Goal: Task Accomplishment & Management: Use online tool/utility

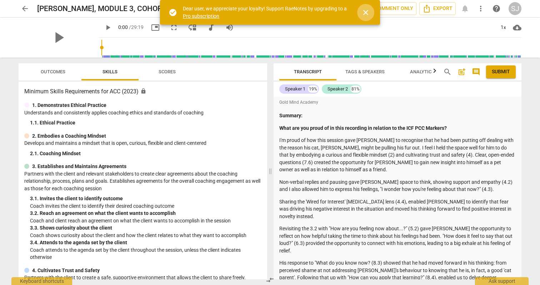
click at [367, 12] on span "close" at bounding box center [365, 12] width 9 height 9
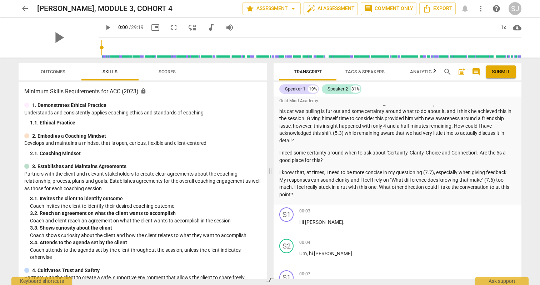
scroll to position [276, 0]
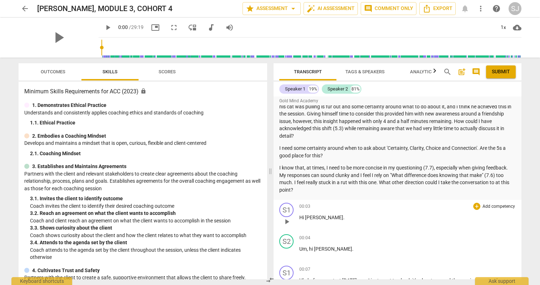
click at [351, 202] on div "00:03 + Add competency keyboard_arrow_right Hi [PERSON_NAME] ." at bounding box center [407, 215] width 216 height 26
click at [286, 217] on span "play_arrow" at bounding box center [286, 221] width 9 height 9
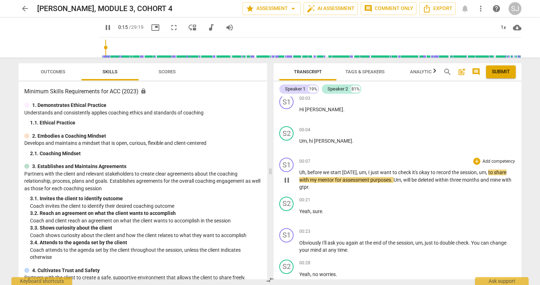
scroll to position [361, 0]
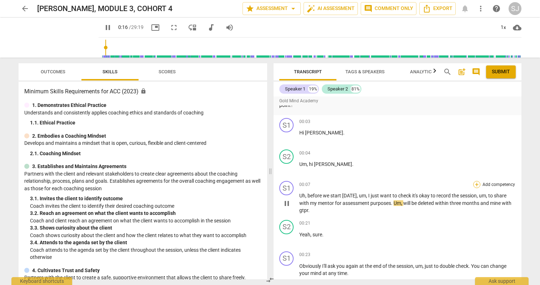
click at [475, 181] on div "+" at bounding box center [476, 184] width 7 height 7
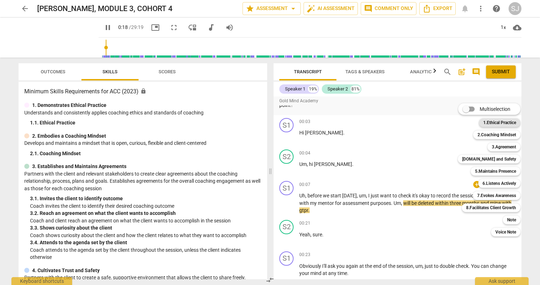
click at [498, 122] on b "1.Ethical Practice" at bounding box center [499, 122] width 33 height 9
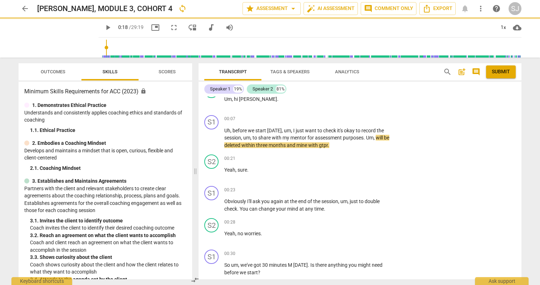
type input "19"
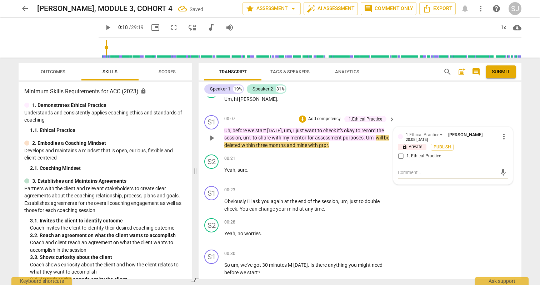
click at [398, 156] on input "1. Ethical Practice" at bounding box center [400, 156] width 11 height 9
checkbox input "true"
click at [346, 187] on div "+" at bounding box center [347, 189] width 7 height 7
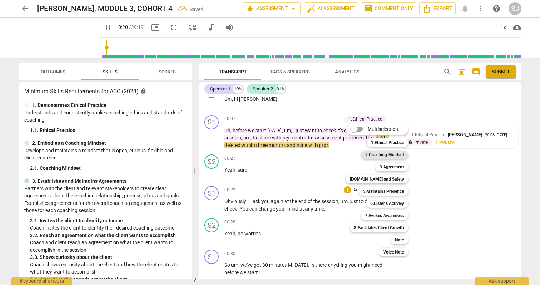
click at [393, 153] on b "2.Coaching Mindset" at bounding box center [384, 154] width 39 height 9
type input "21"
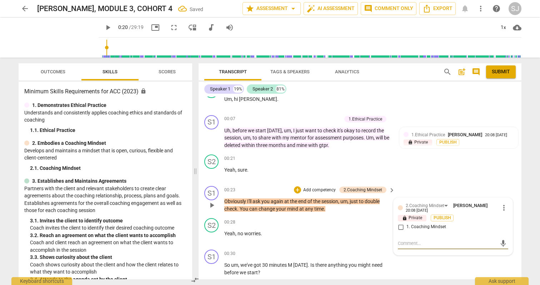
click at [399, 227] on input "1. Coaching Mindset" at bounding box center [400, 226] width 11 height 9
checkbox input "true"
click at [531, 200] on div "arrow_back [PERSON_NAME], MODULE 3, COHORT 4 Saved star Assessment arrow_drop_d…" at bounding box center [270, 142] width 540 height 285
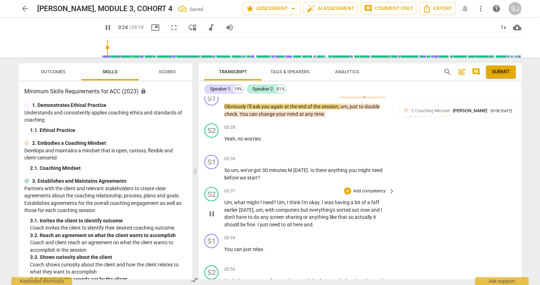
scroll to position [460, 0]
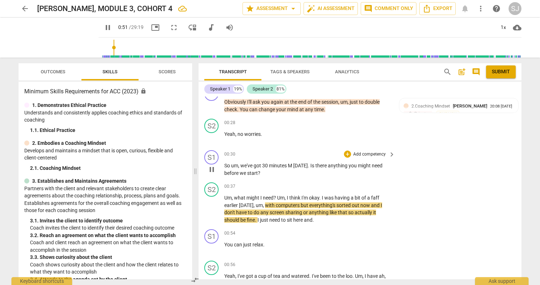
click at [212, 170] on span "pause" at bounding box center [211, 169] width 9 height 9
type input "52"
click at [350, 154] on div "+" at bounding box center [347, 153] width 7 height 7
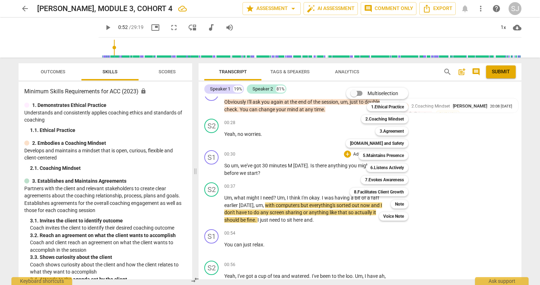
click at [308, 167] on div at bounding box center [270, 142] width 540 height 285
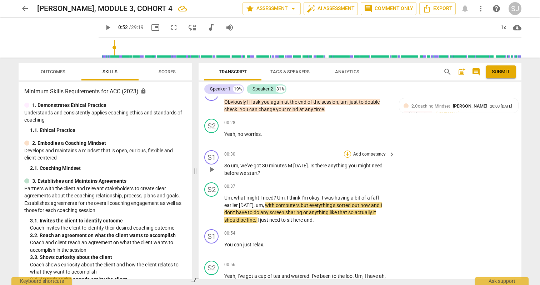
click at [347, 153] on div "+" at bounding box center [347, 153] width 7 height 7
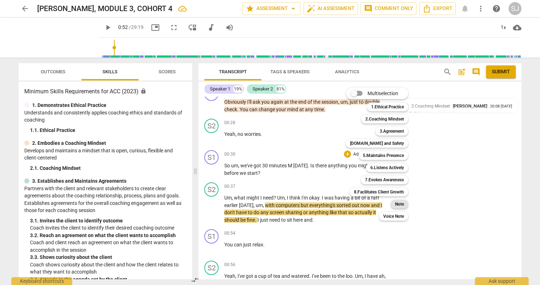
click at [402, 207] on b "Note" at bounding box center [399, 204] width 9 height 9
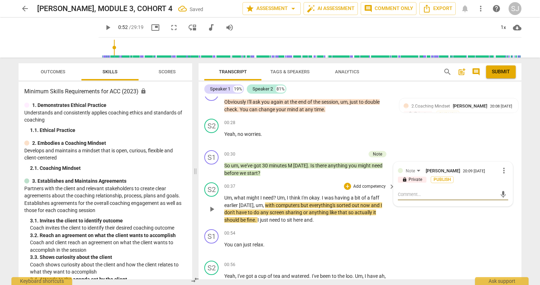
type textarea "O"
type textarea "Op"
type textarea "Opp"
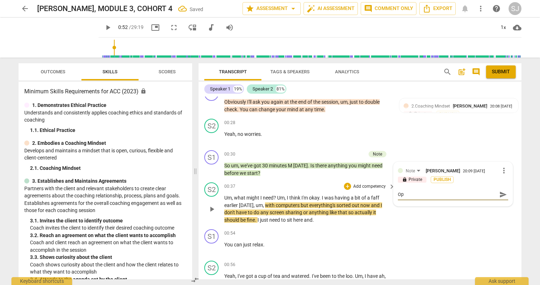
type textarea "Opp"
type textarea "Oppo"
type textarea "Oppor"
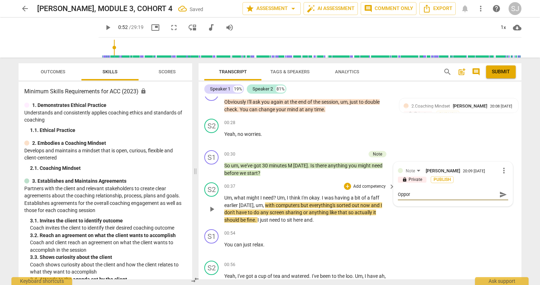
type textarea "Opport"
type textarea "Opportu"
type textarea "Opportun"
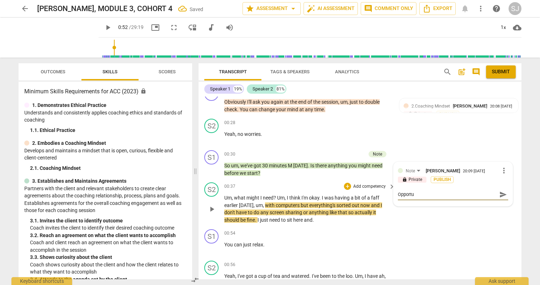
type textarea "Opportun"
type textarea "Opportuni"
type textarea "Opportunit"
type textarea "Opportuniti"
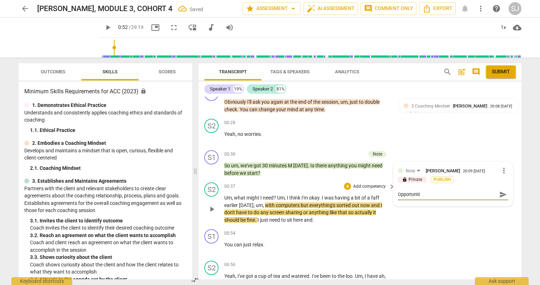
type textarea "Opportunitie"
type textarea "Opportunities"
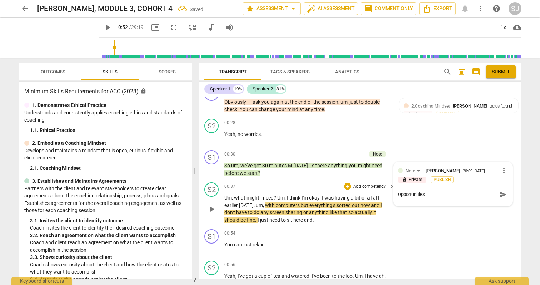
type textarea "Opportunities"
type textarea "Opportunities f"
type textarea "Opportunities fo"
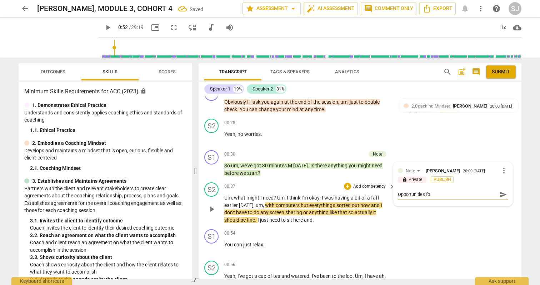
type textarea "Opportunities for"
type textarea "Opportunities for g"
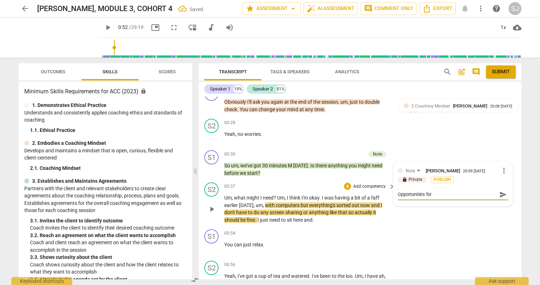
type textarea "Opportunities for g"
type textarea "Opportunities for gr"
type textarea "Opportunities for gro"
type textarea "Opportunities for grow"
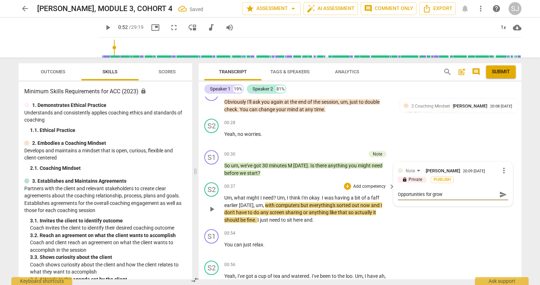
type textarea "Opportunities for growt"
type textarea "Opportunities for growth"
type textarea "Opportunities for growth:"
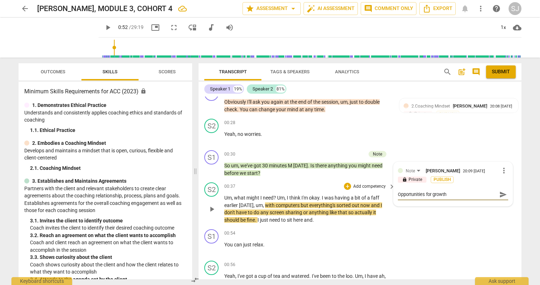
type textarea "Opportunities for growth:"
type textarea "Opportunities for growth: J"
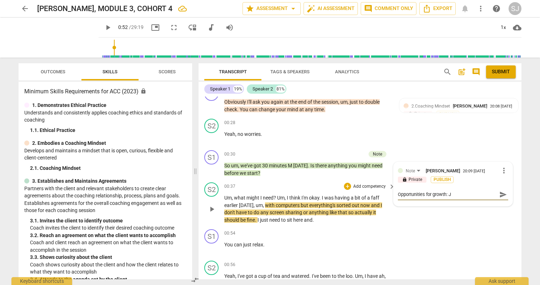
type textarea "Opportunities for growth: Ju"
type textarea "Opportunities for growth: Jus"
type textarea "Opportunities for growth: Just"
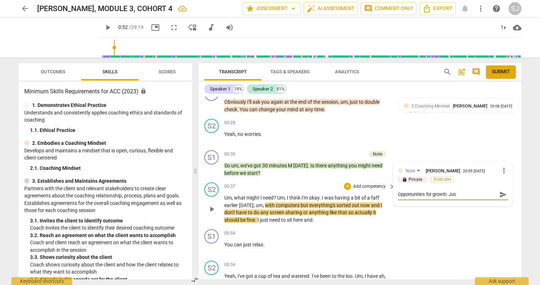
type textarea "Opportunities for growth: Just"
type textarea "Opportunities for growth: Just t"
type textarea "Opportunities for growth: Just to"
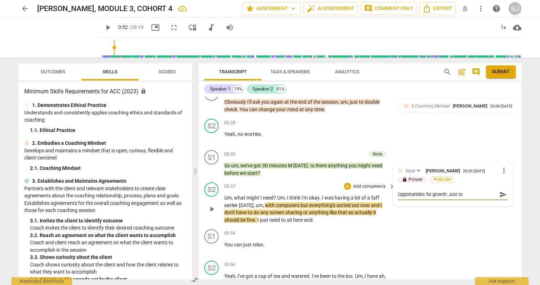
type textarea "Opportunities for growth: Just to"
type textarea "Opportunities for growth: Just to b"
type textarea "Opportunities for growth: Just to br"
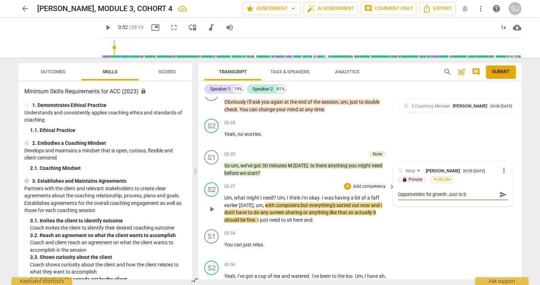
type textarea "Opportunities for growth: Just to br"
type textarea "Opportunities for growth: Just to bri"
type textarea "Opportunities for growth: Just to brin"
type textarea "Opportunities for growth: Just to bring"
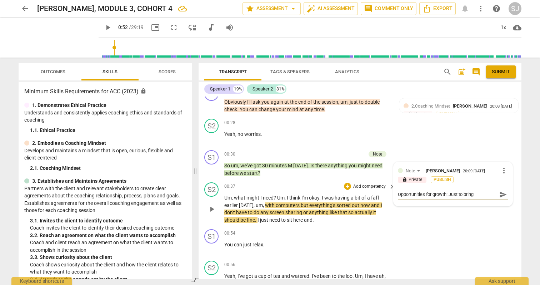
type textarea "Opportunities for growth: Just to bring"
type textarea "Opportunities for growth: Just to bring a"
type textarea "Opportunities for growth: Just to bring aw"
type textarea "Opportunities for growth: Just to bring awa"
type textarea "Opportunities for growth: Just to bring awar"
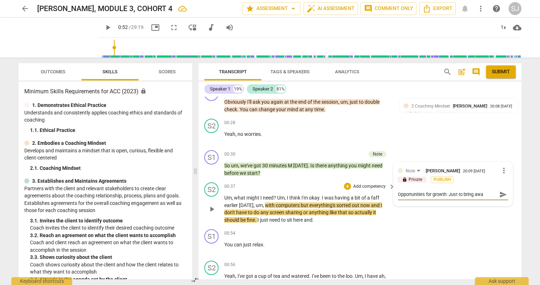
type textarea "Opportunities for growth: Just to bring awar"
type textarea "Opportunities for growth: Just to bring aware"
type textarea "Opportunities for growth: Just to bring awaren"
type textarea "Opportunities for growth: Just to bring awarene"
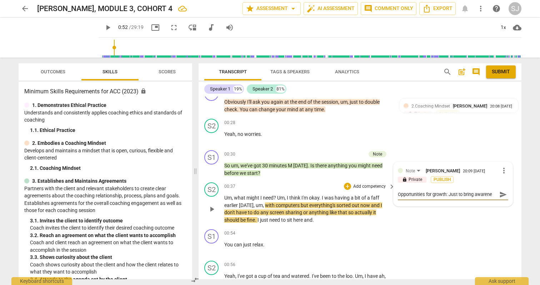
type textarea "Opportunities for growth: Just to bring awarenes"
type textarea "Opportunities for growth: Just to bring awareness"
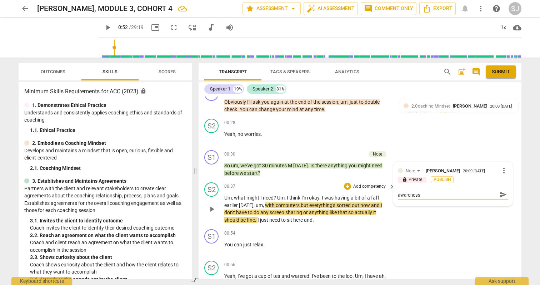
type textarea "Opportunities for growth: Just to bring awareness"
type textarea "Opportunities for growth: Just to bring awareness o"
type textarea "Opportunities for growth: Just to bring awareness of"
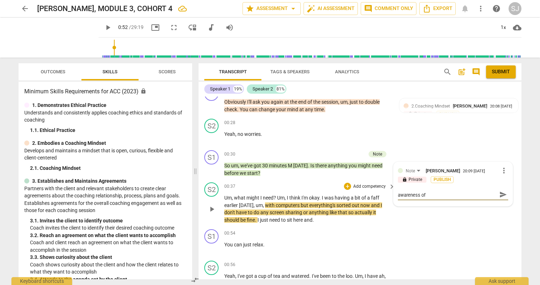
type textarea "Opportunities for growth: Just to bring awareness of"
type textarea "Opportunities for growth: Just to bring awareness of t"
type textarea "Opportunities for growth: Just to bring awareness of th"
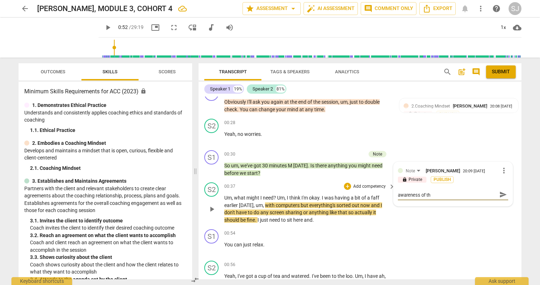
scroll to position [0, 0]
type textarea "Opportunities for growth: Just to bring awareness of thi"
type textarea "Opportunities for growth: Just to bring awareness of this"
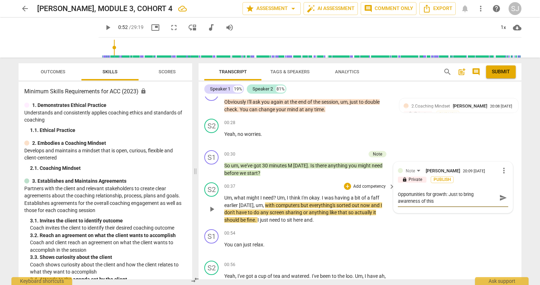
type textarea "Opportunities for growth: Just to bring awareness of this"
type textarea "Opportunities for growth: Just to bring awareness of this b"
type textarea "Opportunities for growth: Just to bring awareness of this be"
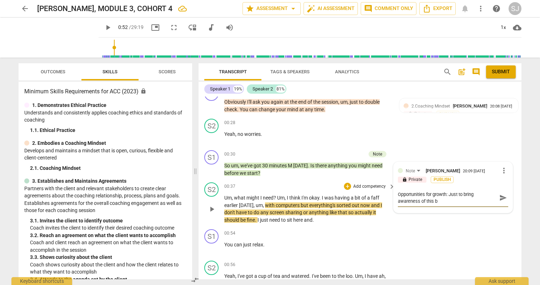
type textarea "Opportunities for growth: Just to bring awareness of this be"
type textarea "Opportunities for growth: Just to bring awareness of this bei"
type textarea "Opportunities for growth: Just to bring awareness of this bein"
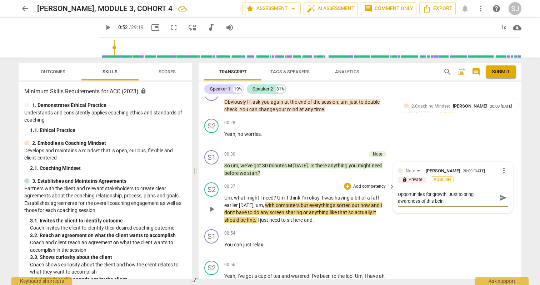
type textarea "Opportunities for growth: Just to bring awareness of this being"
type textarea "Opportunities for growth: Just to bring awareness of this being a"
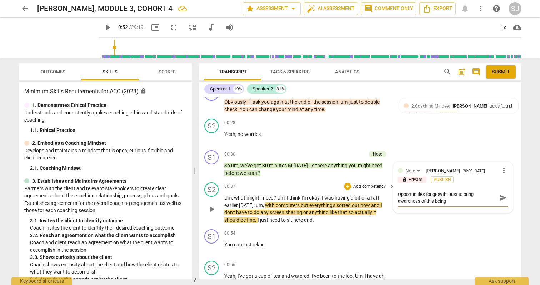
type textarea "Opportunities for growth: Just to bring awareness of this being a"
type textarea "Opportunities for growth: Just to bring awareness of this being a c"
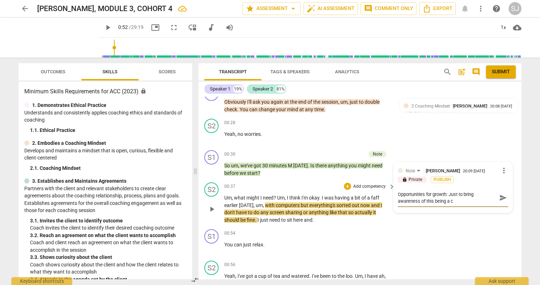
type textarea "Opportunities for growth: Just to bring awareness of this being a cl"
type textarea "Opportunities for growth: Just to bring awareness of this being a clo"
type textarea "Opportunities for growth: Just to bring awareness of this being a clos"
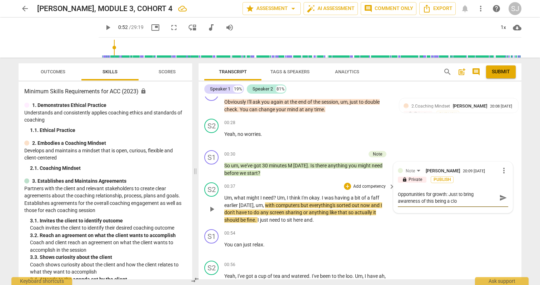
type textarea "Opportunities for growth: Just to bring awareness of this being a clos"
type textarea "Opportunities for growth: Just to bring awareness of this being a close"
type textarea "Opportunities for growth: Just to bring awareness of this being a closed"
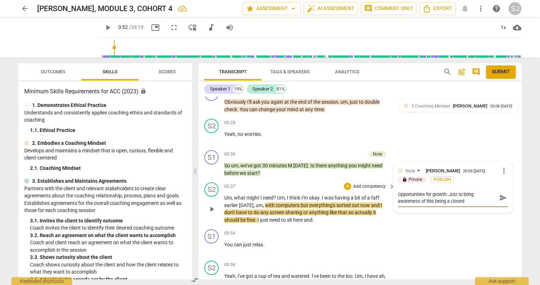
type textarea "Opportunities for growth: Just to bring awareness of this being a closed"
type textarea "Opportunities for growth: Just to bring awareness of this being a closed q"
type textarea "Opportunities for growth: Just to bring awareness of this being a closed qu"
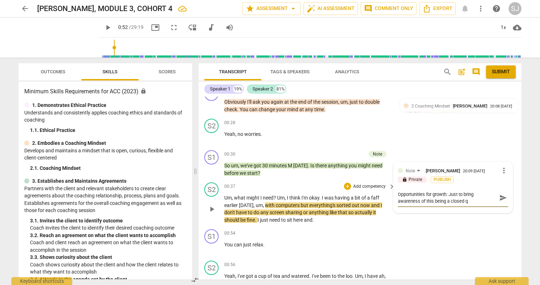
type textarea "Opportunities for growth: Just to bring awareness of this being a closed qu"
type textarea "Opportunities for growth: Just to bring awareness of this being a closed que"
type textarea "Opportunities for growth: Just to bring awareness of this being a closed ques"
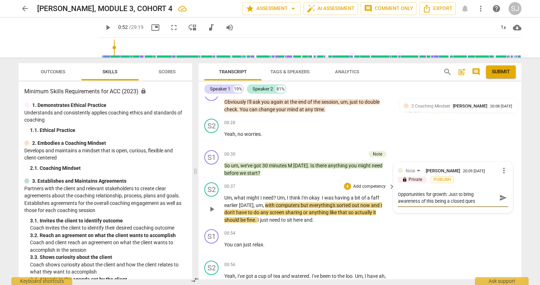
type textarea "Opportunities for growth: Just to bring awareness of this being a closed quest"
type textarea "Opportunities for growth: Just to bring awareness of this being a closed questi"
type textarea "Opportunities for growth: Just to bring awareness of this being a closed questio"
type textarea "Opportunities for growth: Just to bring awareness of this being a closed questi…"
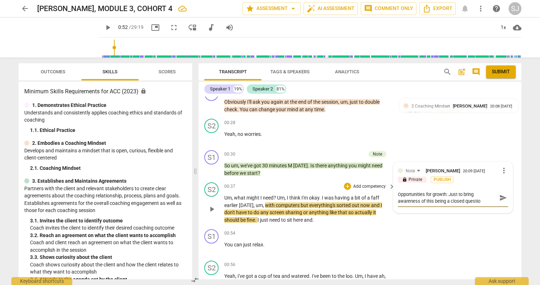
type textarea "Opportunities for growth: Just to bring awareness of this being a closed questi…"
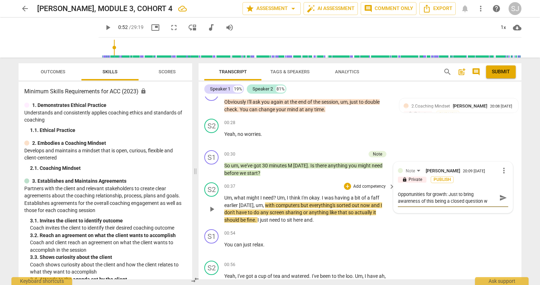
type textarea "Opportunities for growth: Just to bring awareness of this being a closed questi…"
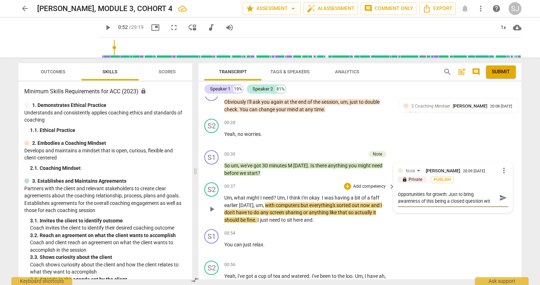
type textarea "Opportunities for growth: Just to bring awareness of this being a closed questi…"
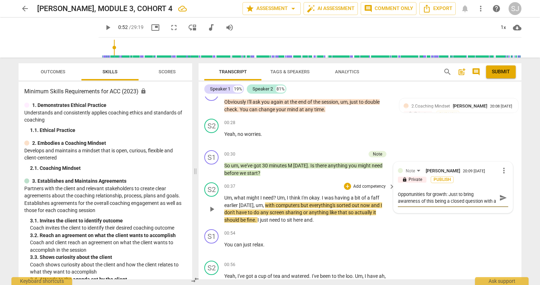
scroll to position [6, 0]
type textarea "Opportunities for growth: Just to bring awareness of this being a closed questi…"
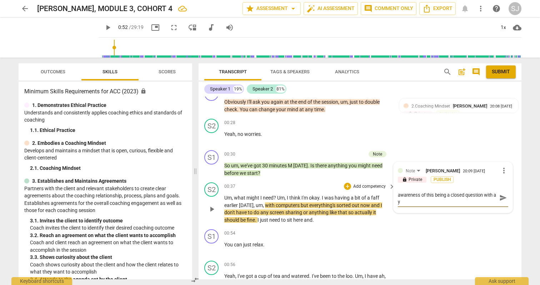
type textarea "Opportunities for growth: Just to bring awareness of this being a closed questi…"
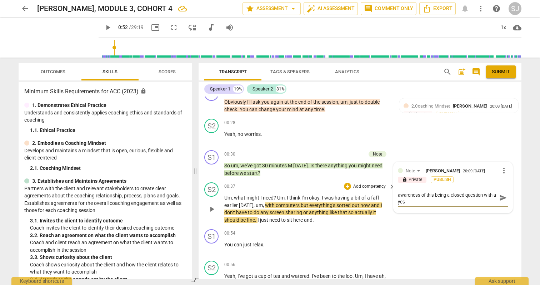
type textarea "Opportunities for growth: Just to bring awareness of this being a closed questi…"
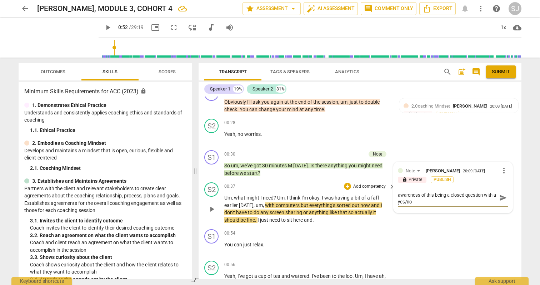
type textarea "Opportunities for growth: Just to bring awareness of this being a closed questi…"
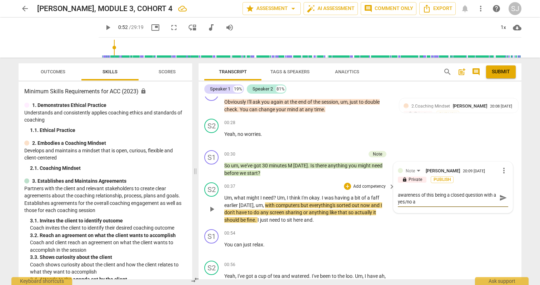
type textarea "Opportunities for growth: Just to bring awareness of this being a closed questi…"
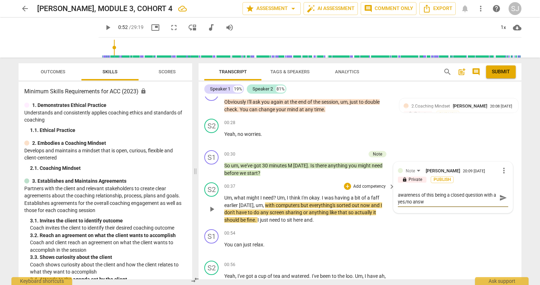
type textarea "Opportunities for growth: Just to bring awareness of this being a closed questi…"
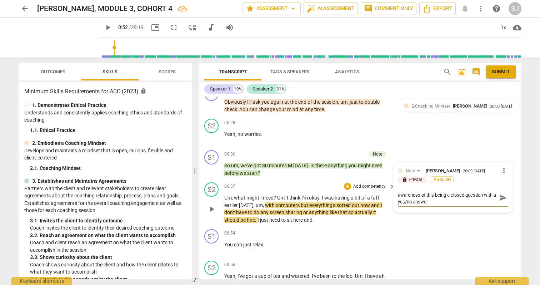
type textarea "Opportunities for growth: Just to bring awareness of this being a closed questi…"
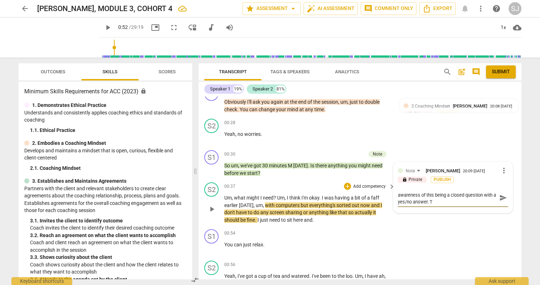
type textarea "Opportunities for growth: Just to bring awareness of this being a closed questi…"
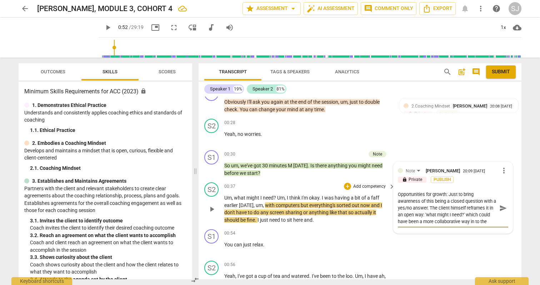
scroll to position [6, 0]
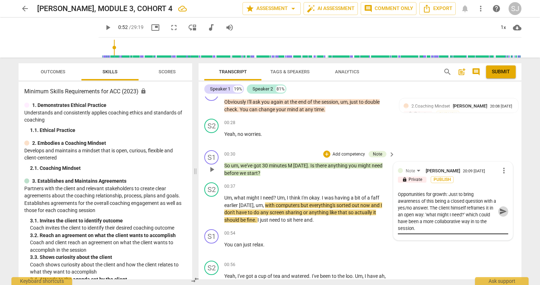
click at [499, 212] on span "send" at bounding box center [503, 211] width 8 height 8
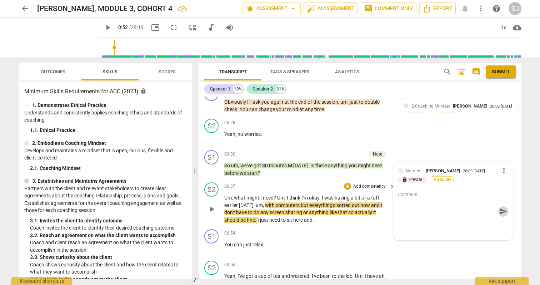
scroll to position [0, 0]
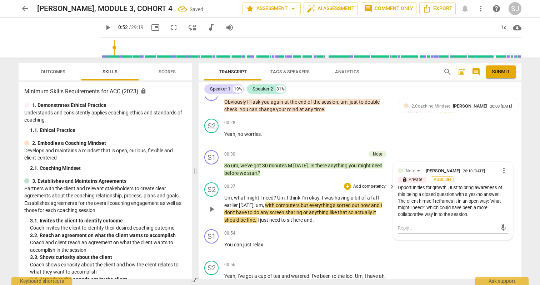
click at [297, 208] on p "Um , what might I need ? Um , I think I'm okay . I was having a bit of a faff e…" at bounding box center [307, 208] width 167 height 29
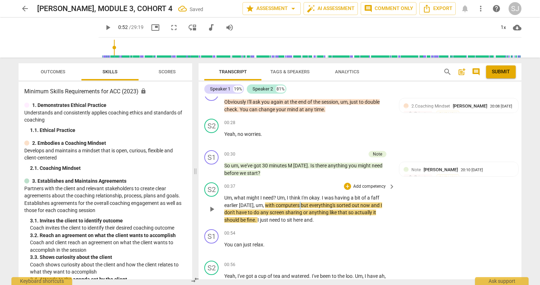
click at [297, 208] on p "Um , what might I need ? Um , I think I'm okay . I was having a bit of a faff e…" at bounding box center [307, 208] width 167 height 29
click at [324, 203] on span "everything's" at bounding box center [322, 205] width 27 height 6
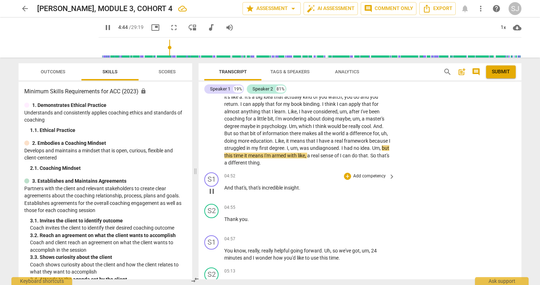
scroll to position [1262, 0]
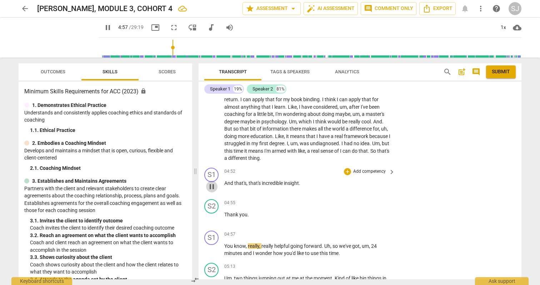
click at [212, 185] on span "pause" at bounding box center [211, 186] width 9 height 9
click at [346, 172] on div "+" at bounding box center [347, 171] width 7 height 7
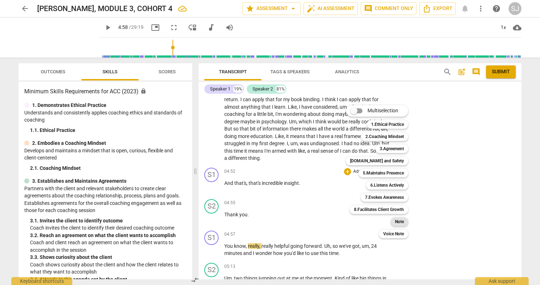
click at [401, 221] on b "Note" at bounding box center [399, 221] width 9 height 9
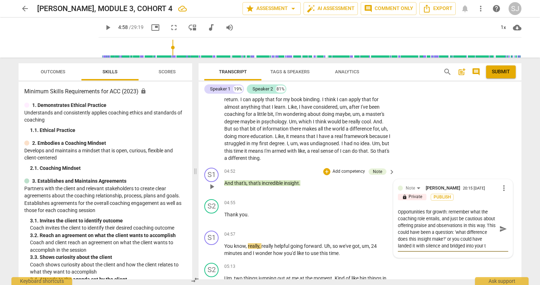
scroll to position [6, 0]
click at [500, 226] on span "send" at bounding box center [503, 229] width 8 height 8
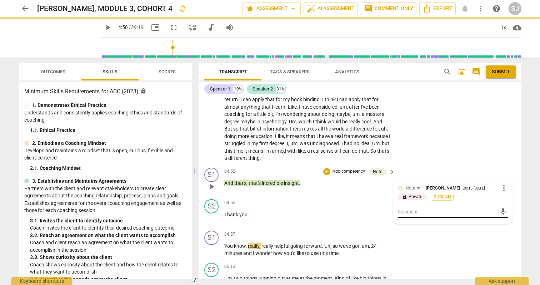
scroll to position [0, 0]
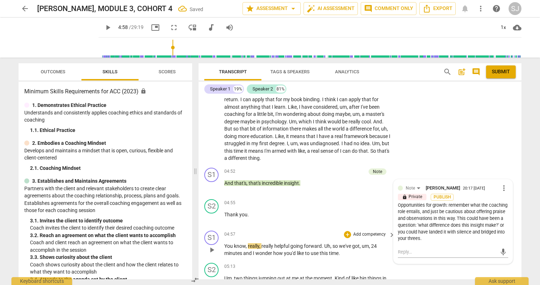
click at [276, 245] on span "helpful" at bounding box center [282, 246] width 16 height 6
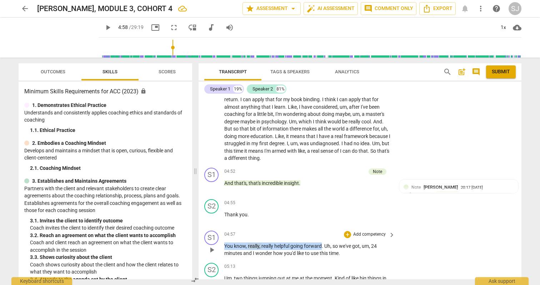
drag, startPoint x: 322, startPoint y: 245, endPoint x: 224, endPoint y: 245, distance: 98.2
click at [224, 245] on p "You know , really , really helpful going forward . Uh , so we've got , um , 24 …" at bounding box center [307, 249] width 167 height 15
click at [346, 234] on div "+" at bounding box center [347, 234] width 7 height 7
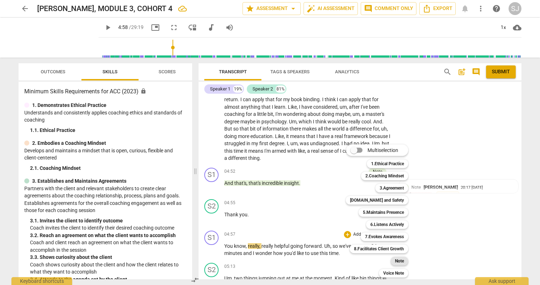
click at [401, 260] on b "Note" at bounding box center [399, 260] width 9 height 9
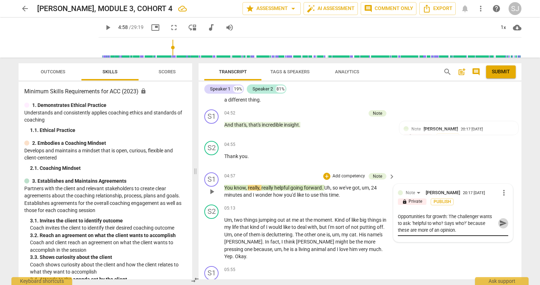
click at [501, 224] on span "send" at bounding box center [503, 223] width 8 height 8
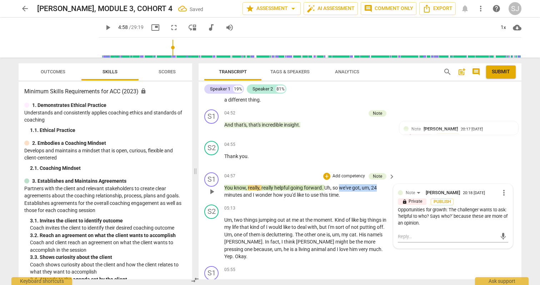
drag, startPoint x: 340, startPoint y: 187, endPoint x: 380, endPoint y: 184, distance: 39.4
click at [380, 184] on p "You know , really , really helpful going forward . Uh , so we've got , um , 24 …" at bounding box center [307, 191] width 167 height 15
click at [326, 175] on div "+" at bounding box center [326, 175] width 7 height 7
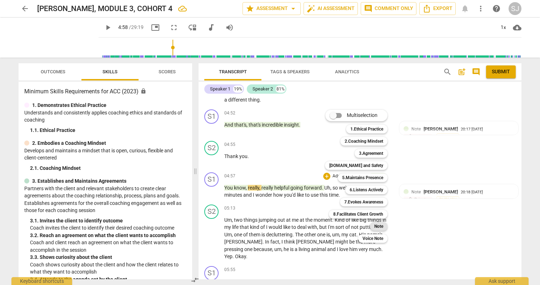
click at [376, 226] on b "Note" at bounding box center [378, 226] width 9 height 9
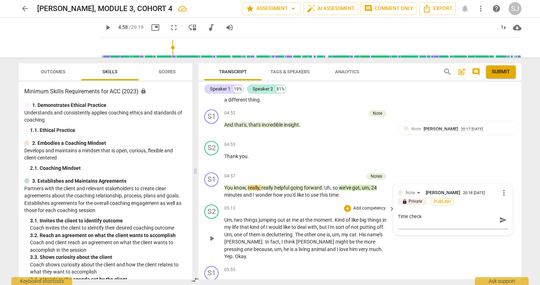
click at [356, 208] on p "Add competency" at bounding box center [369, 208] width 34 height 6
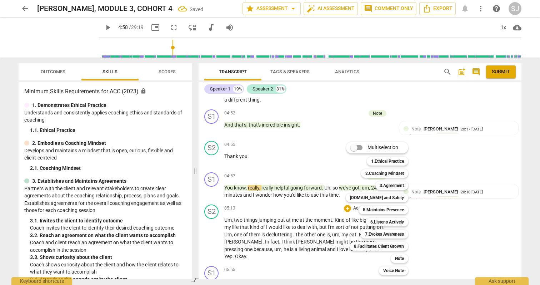
click at [292, 203] on div at bounding box center [270, 142] width 540 height 285
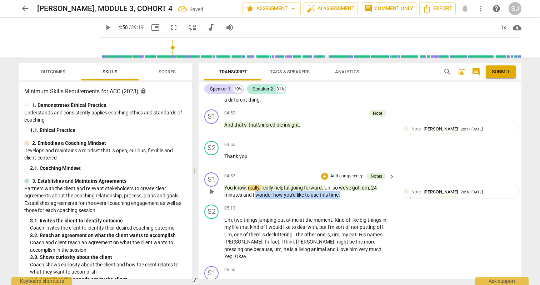
drag, startPoint x: 255, startPoint y: 195, endPoint x: 342, endPoint y: 194, distance: 86.8
click at [342, 194] on p "You know , really , really helpful going forward . Uh , so we've got , um , 24 …" at bounding box center [307, 191] width 167 height 15
click at [324, 176] on div "+" at bounding box center [324, 175] width 7 height 7
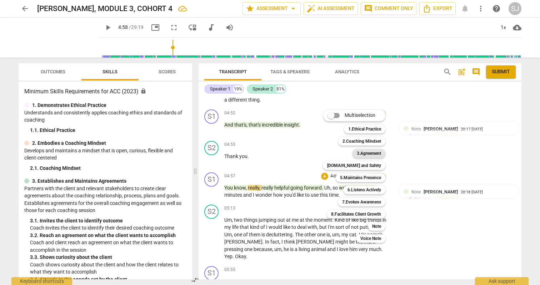
click at [367, 154] on b "3.Agreement" at bounding box center [369, 153] width 24 height 9
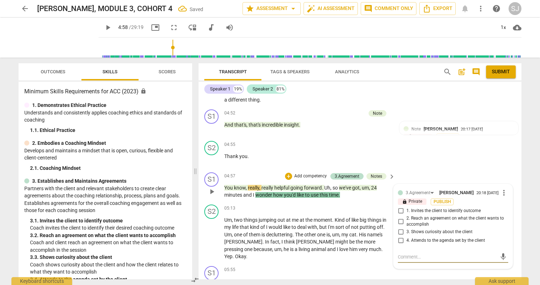
click at [433, 212] on span "1. Invites the client to identify outcome" at bounding box center [443, 210] width 74 height 6
click at [406, 212] on input "1. Invites the client to identify outcome" at bounding box center [400, 210] width 11 height 9
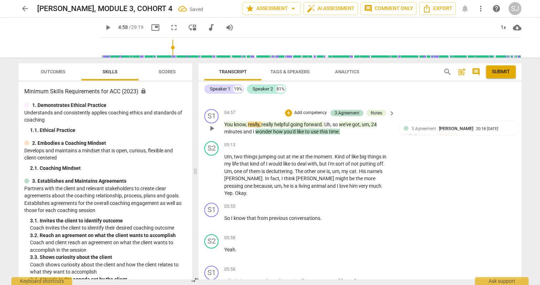
scroll to position [1370, 0]
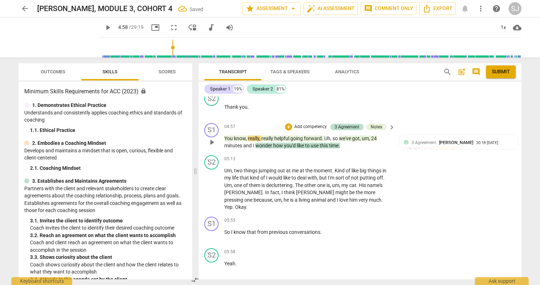
click at [231, 145] on span "minutes" at bounding box center [233, 145] width 19 height 6
click at [230, 170] on span "Um" at bounding box center [227, 170] width 7 height 6
click at [229, 169] on span "Um" at bounding box center [227, 170] width 7 height 6
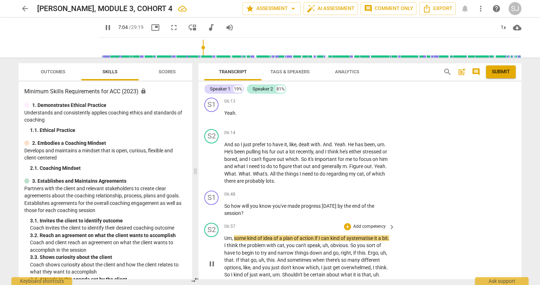
scroll to position [1638, 0]
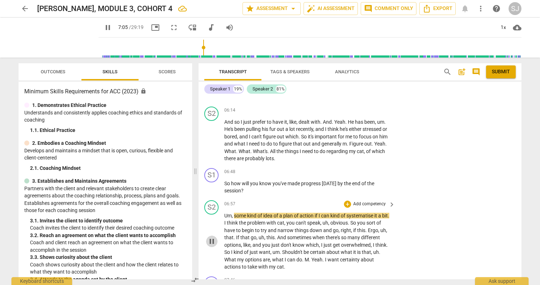
click at [211, 237] on span "pause" at bounding box center [211, 241] width 9 height 9
click at [347, 168] on div "+" at bounding box center [347, 171] width 7 height 7
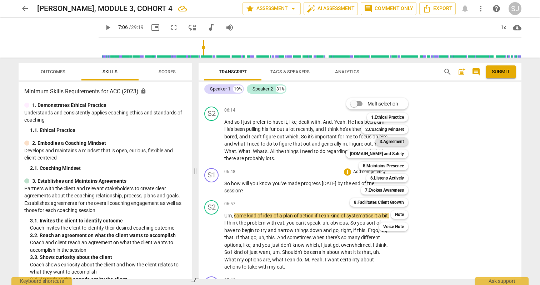
click at [396, 142] on b "3.Agreement" at bounding box center [392, 141] width 24 height 9
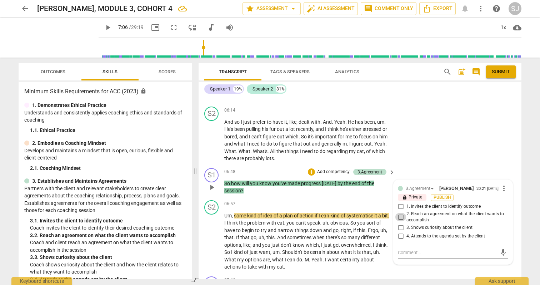
click at [400, 212] on input "2. Reach an agreement on what the client wants to accomplish" at bounding box center [400, 216] width 11 height 9
click at [415, 249] on textarea at bounding box center [447, 252] width 99 height 7
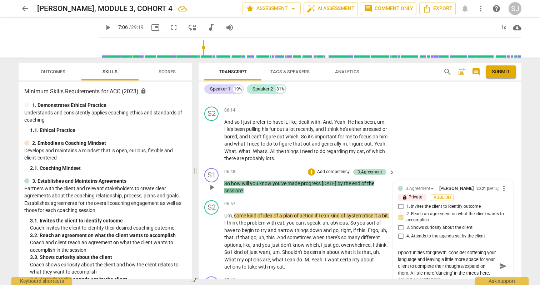
scroll to position [6, 0]
click at [501, 262] on span "send" at bounding box center [503, 266] width 8 height 8
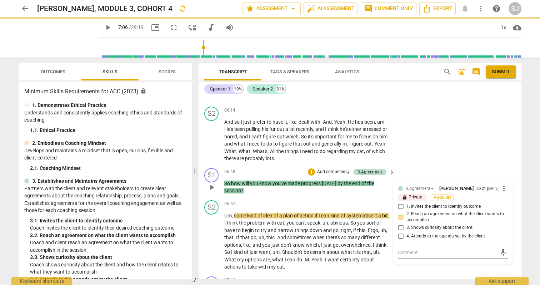
scroll to position [0, 0]
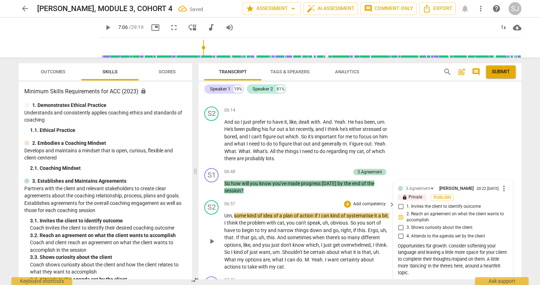
click at [229, 212] on span "Um" at bounding box center [227, 215] width 7 height 6
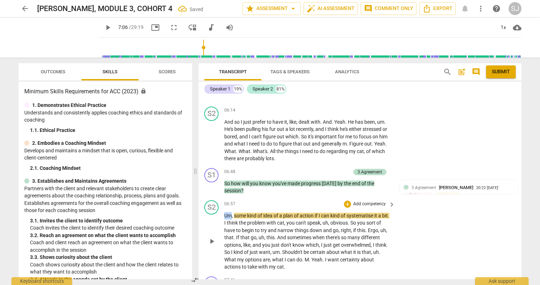
click at [229, 212] on span "Um" at bounding box center [227, 215] width 7 height 6
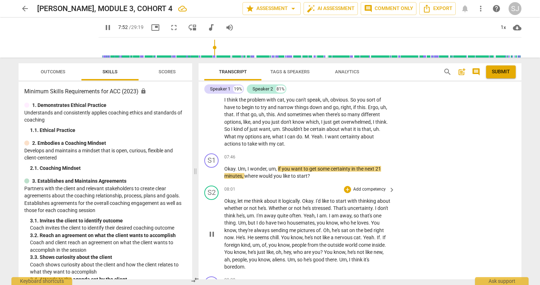
scroll to position [1794, 0]
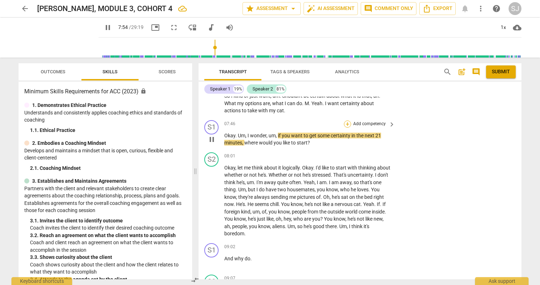
click at [347, 120] on div "+" at bounding box center [347, 123] width 7 height 7
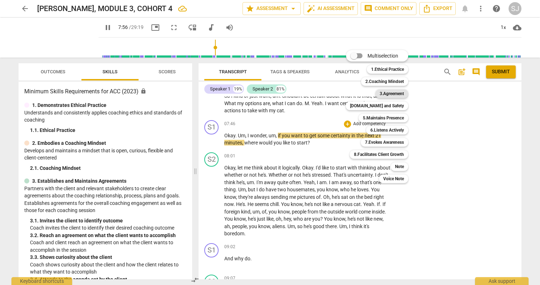
click at [393, 92] on b "3.Agreement" at bounding box center [392, 93] width 24 height 9
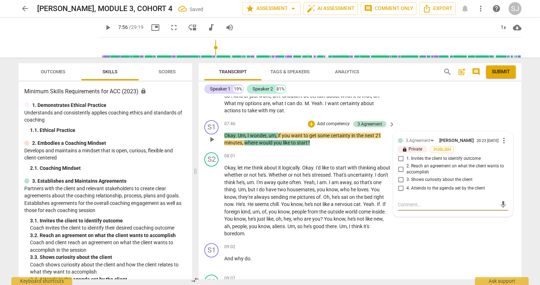
click at [399, 184] on input "4. Attends to the agenda set by the client" at bounding box center [400, 188] width 11 height 9
click at [525, 183] on div "Transcript Tags & Speakers Analytics search post_add comment Submit Speaker 1 1…" at bounding box center [361, 170] width 331 height 227
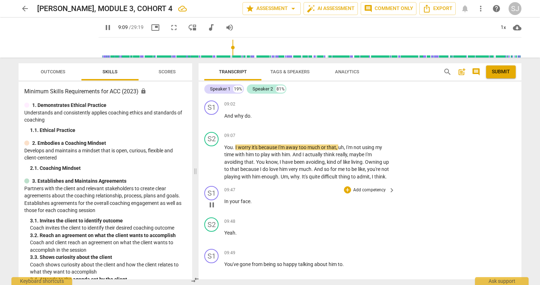
scroll to position [1912, 0]
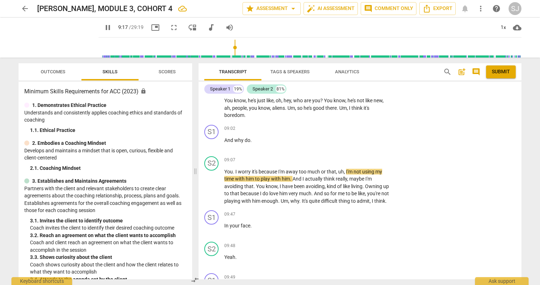
click at [112, 29] on span "pause" at bounding box center [108, 27] width 9 height 9
click at [347, 125] on div "+" at bounding box center [347, 128] width 7 height 7
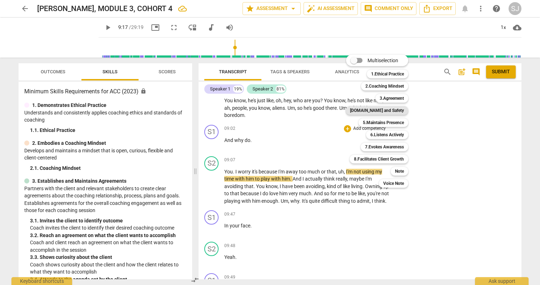
click at [402, 107] on b "[DOMAIN_NAME] and Safety" at bounding box center [377, 110] width 54 height 9
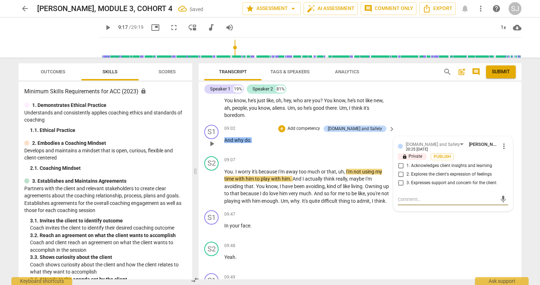
click at [445, 171] on span "2. Explores the client's expression of feelings" at bounding box center [448, 174] width 85 height 6
click at [406, 170] on input "2. Explores the client's expression of feelings" at bounding box center [400, 174] width 11 height 9
click at [401, 170] on input "2. Explores the client's expression of feelings" at bounding box center [400, 174] width 11 height 9
click at [405, 196] on textarea at bounding box center [447, 199] width 99 height 7
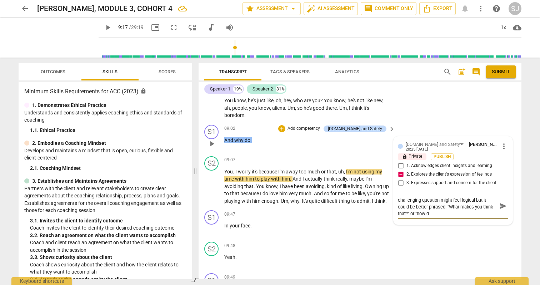
scroll to position [0, 0]
click at [502, 205] on span "send" at bounding box center [503, 209] width 8 height 8
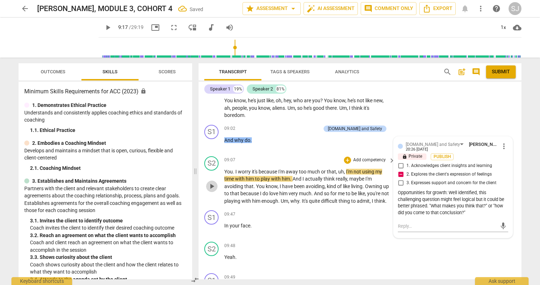
click at [208, 185] on span "play_arrow" at bounding box center [211, 186] width 9 height 9
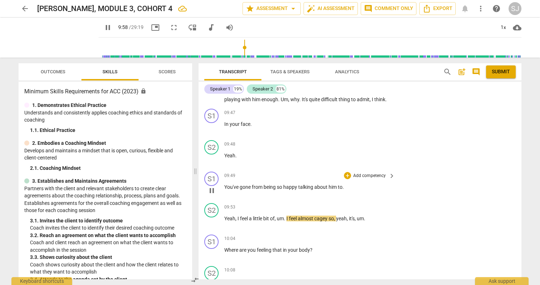
scroll to position [2027, 0]
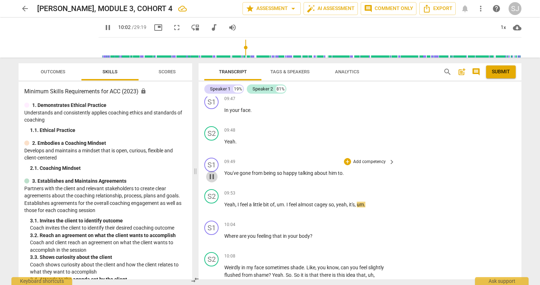
click at [212, 176] on span "pause" at bounding box center [211, 176] width 9 height 9
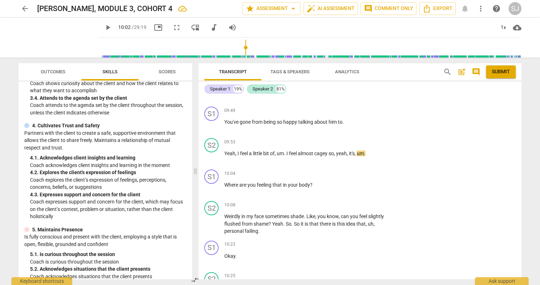
scroll to position [218, 0]
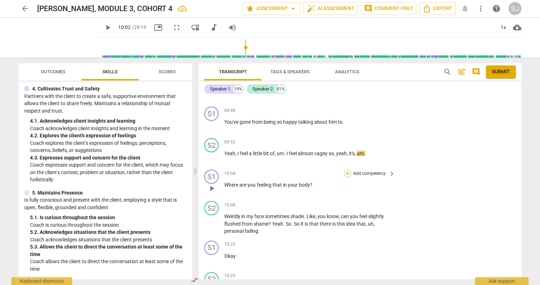
click at [346, 174] on div "+" at bounding box center [347, 173] width 7 height 7
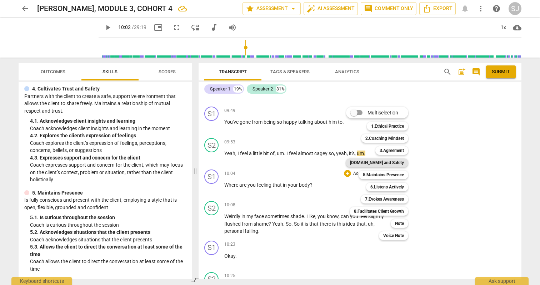
click at [402, 162] on b "[DOMAIN_NAME] and Safety" at bounding box center [377, 162] width 54 height 9
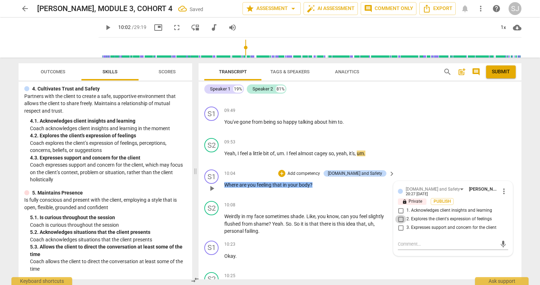
click at [399, 219] on input "2. Explores the client's expression of feelings" at bounding box center [400, 219] width 11 height 9
click at [511, 153] on div "S2 play_arrow pause 09:53 + Add competency keyboard_arrow_right Yeah , I feel a…" at bounding box center [360, 150] width 323 height 31
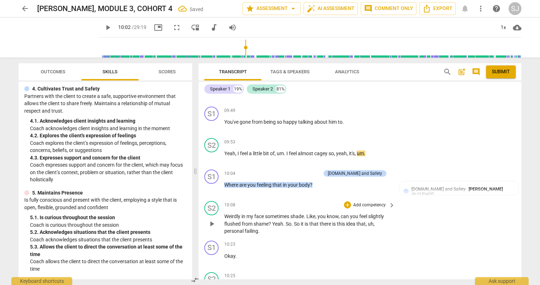
scroll to position [2060, 0]
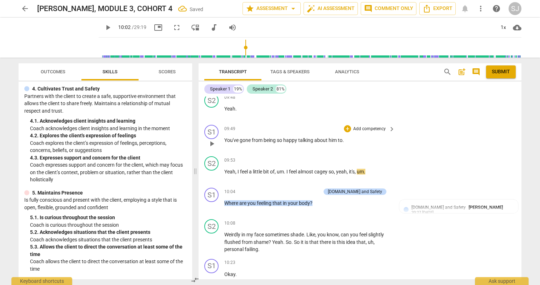
click at [245, 138] on span "gone" at bounding box center [246, 140] width 12 height 6
click at [347, 128] on div "+" at bounding box center [347, 128] width 7 height 7
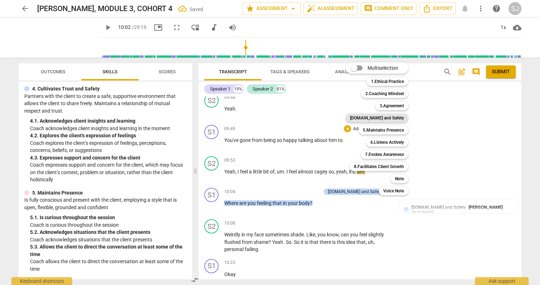
click at [393, 114] on b "[DOMAIN_NAME] and Safety" at bounding box center [377, 118] width 54 height 9
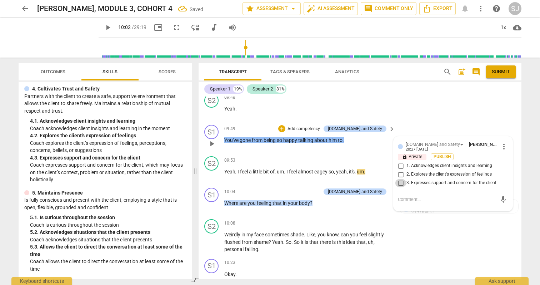
click at [402, 181] on input "3. Expresses support and concern for the client" at bounding box center [400, 183] width 11 height 9
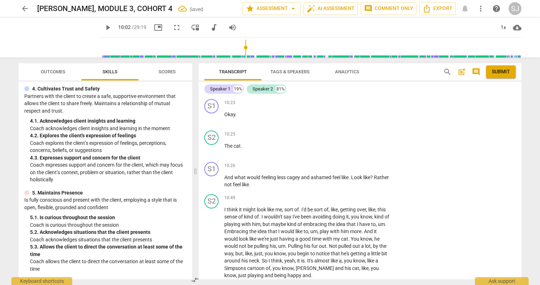
click at [525, 205] on div "Transcript Tags & Speakers Analytics search post_add comment Submit Speaker 1 1…" at bounding box center [361, 170] width 331 height 227
click at [112, 27] on span "play_arrow" at bounding box center [108, 27] width 9 height 9
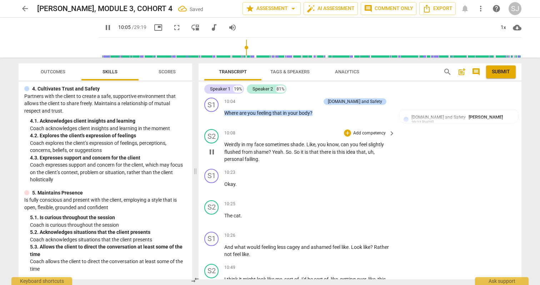
scroll to position [2113, 0]
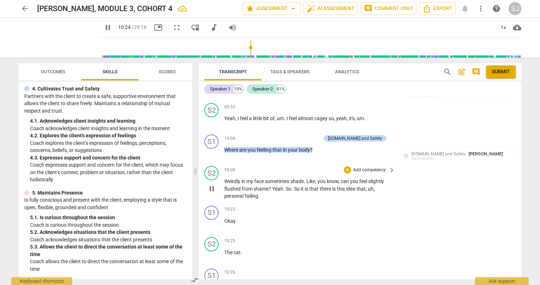
click at [211, 188] on span "pause" at bounding box center [211, 188] width 9 height 9
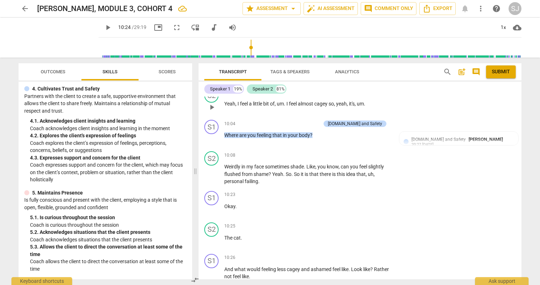
scroll to position [2164, 0]
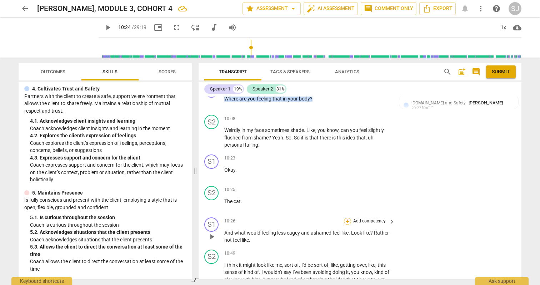
click at [348, 220] on div "+" at bounding box center [347, 220] width 7 height 7
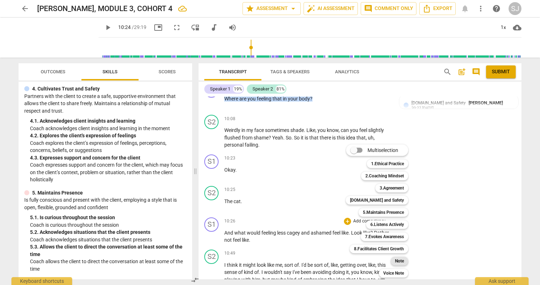
click at [403, 260] on b "Note" at bounding box center [399, 260] width 9 height 9
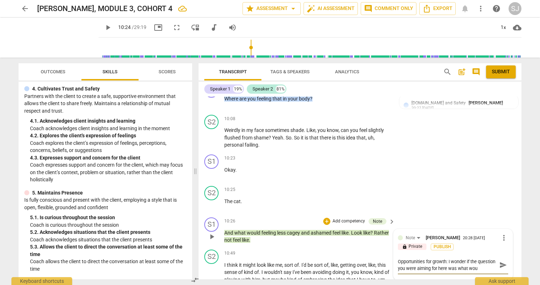
scroll to position [6, 0]
click at [501, 262] on span "send" at bounding box center [503, 265] width 8 height 8
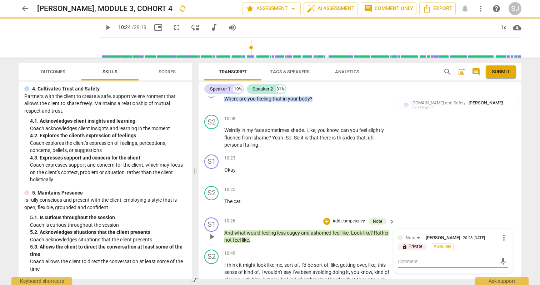
scroll to position [0, 0]
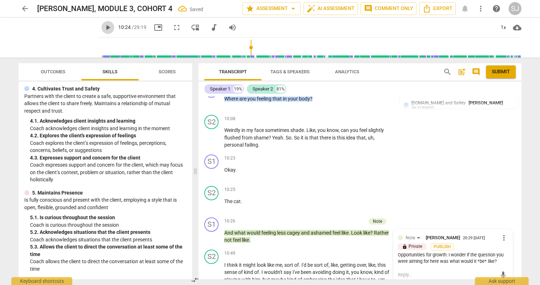
click at [112, 26] on span "play_arrow" at bounding box center [108, 27] width 9 height 9
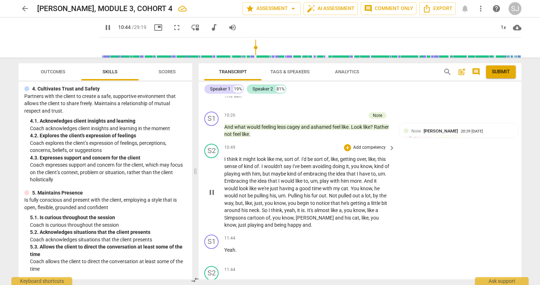
scroll to position [2275, 0]
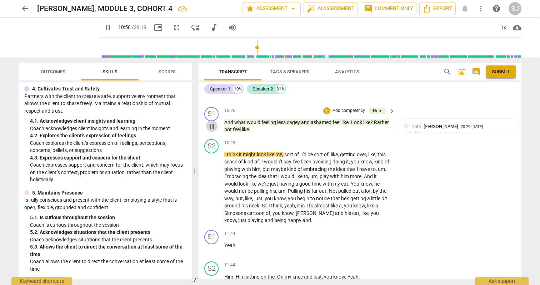
click at [212, 126] on span "pause" at bounding box center [211, 126] width 9 height 9
click at [492, 149] on div "Opportunities for growth: I wonder if the question you were aiming for here was…" at bounding box center [459, 146] width 110 height 14
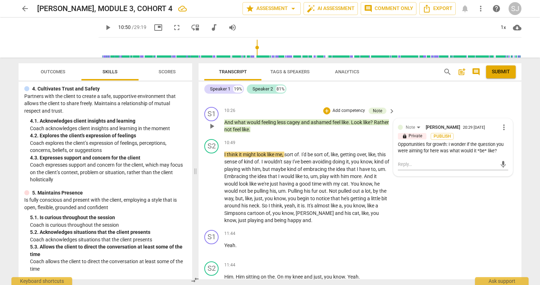
click at [498, 150] on div "Opportunities for growth: I wonder if the question you were aiming for here was…" at bounding box center [453, 148] width 110 height 14
click at [500, 125] on span "more_vert" at bounding box center [504, 127] width 9 height 9
click at [508, 126] on li "Edit" at bounding box center [509, 127] width 25 height 14
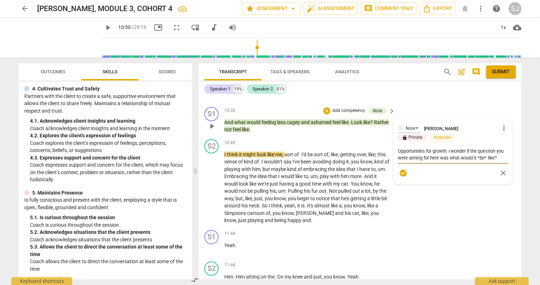
click at [499, 155] on textarea "Opportunities for growth: I wonder if the question you were aiming for here was…" at bounding box center [453, 154] width 110 height 14
click at [501, 172] on span "close" at bounding box center [503, 173] width 9 height 9
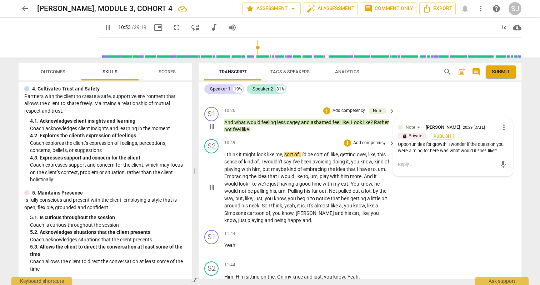
click at [450, 194] on div "S2 play_arrow pause 10:49 + Add competency keyboard_arrow_right I think it migh…" at bounding box center [360, 181] width 323 height 91
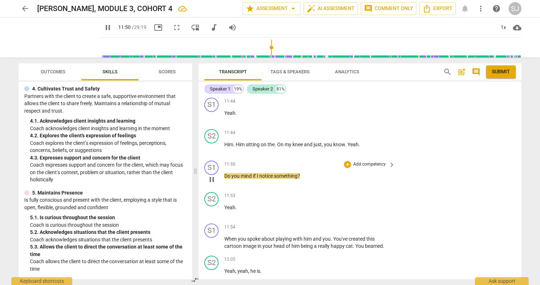
scroll to position [2411, 0]
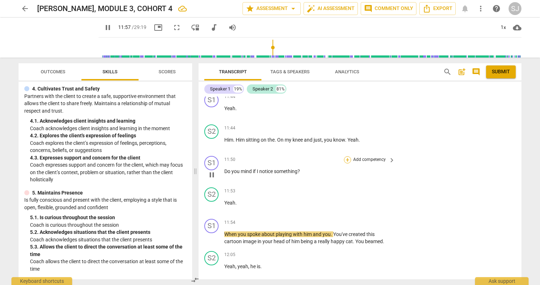
click at [347, 159] on div "+" at bounding box center [347, 159] width 7 height 7
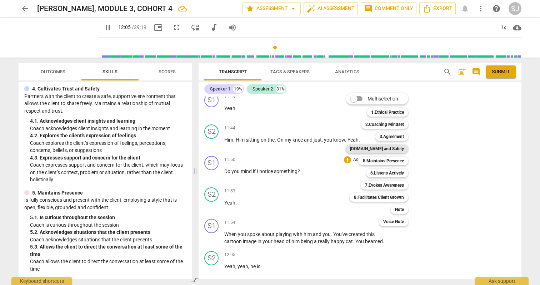
click at [399, 147] on b "[DOMAIN_NAME] and Safety" at bounding box center [377, 148] width 54 height 9
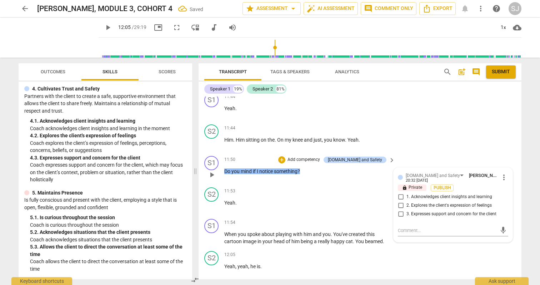
click at [456, 205] on span "2. Explores the client's expression of feelings" at bounding box center [448, 205] width 85 height 6
click at [406, 205] on input "2. Explores the client's expression of feelings" at bounding box center [400, 205] width 11 height 9
click at [460, 212] on span "3. Expresses support and concern for the client" at bounding box center [451, 214] width 90 height 6
click at [406, 212] on input "3. Expresses support and concern for the client" at bounding box center [400, 214] width 11 height 9
click at [461, 204] on span "2. Explores the client's expression of feelings" at bounding box center [448, 205] width 85 height 6
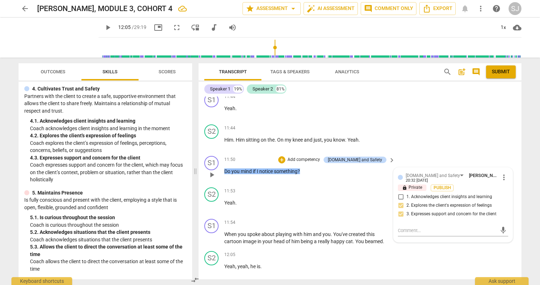
click at [406, 204] on input "2. Explores the client's expression of feelings" at bounding box center [400, 205] width 11 height 9
click at [465, 205] on span "2. Explores the client's expression of feelings" at bounding box center [448, 205] width 85 height 6
click at [406, 205] on input "2. Explores the client's expression of feelings" at bounding box center [400, 205] width 11 height 9
click at [518, 162] on div "S1 play_arrow pause 11:50 + Add competency [DOMAIN_NAME] and Safety keyboard_ar…" at bounding box center [360, 168] width 323 height 31
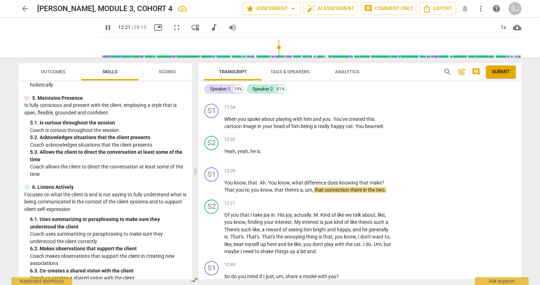
scroll to position [330, 0]
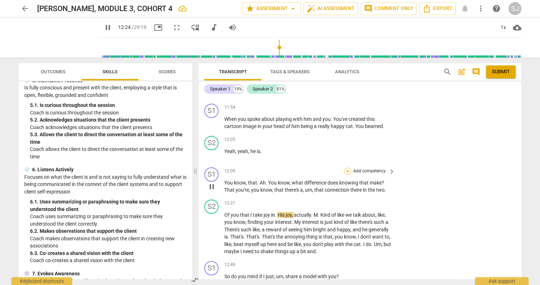
click at [346, 170] on div "+" at bounding box center [347, 170] width 7 height 7
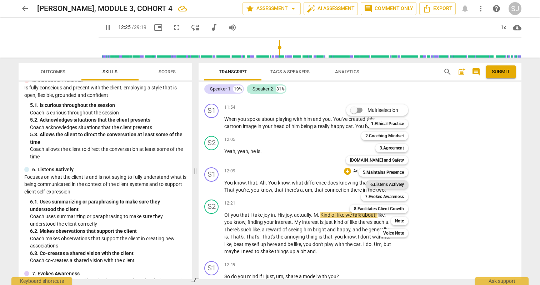
click at [390, 186] on b "6.Listens Actively" at bounding box center [387, 184] width 34 height 9
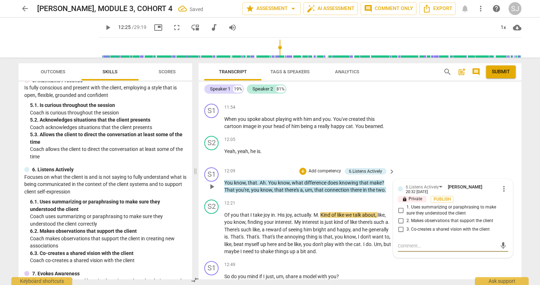
click at [423, 221] on span "2. Makes observations that support the client" at bounding box center [449, 220] width 87 height 6
click at [406, 221] on input "2. Makes observations that support the client" at bounding box center [400, 220] width 11 height 9
click at [522, 204] on div "Transcript Tags & Speakers Analytics search post_add comment Submit Speaker 1 1…" at bounding box center [361, 170] width 331 height 227
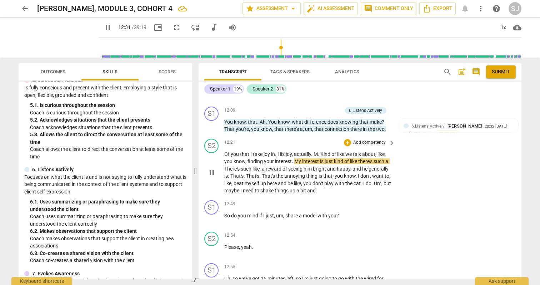
scroll to position [2592, 0]
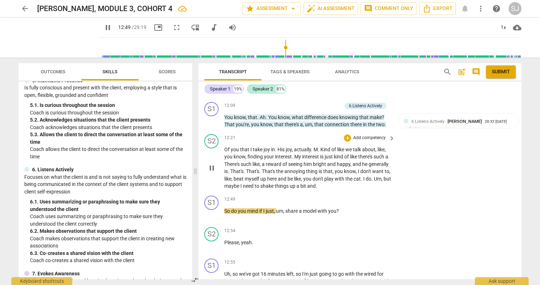
click at [213, 167] on span "pause" at bounding box center [211, 168] width 9 height 9
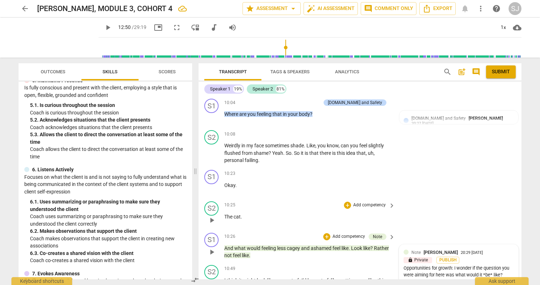
scroll to position [2185, 0]
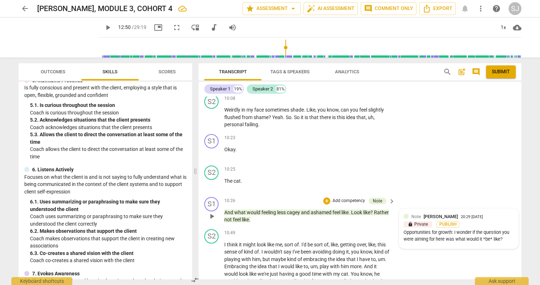
click at [498, 237] on div "Opportunities for growth: I wonder if the question you were aiming for here was…" at bounding box center [459, 236] width 110 height 14
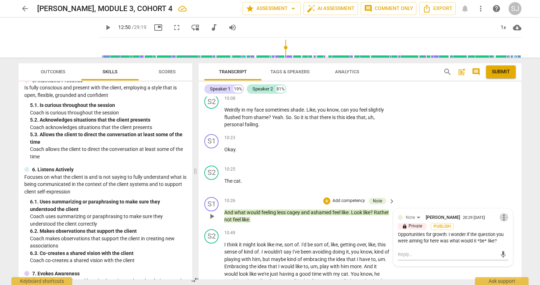
click at [501, 215] on span "more_vert" at bounding box center [504, 217] width 9 height 9
click at [511, 215] on li "Edit" at bounding box center [509, 217] width 25 height 14
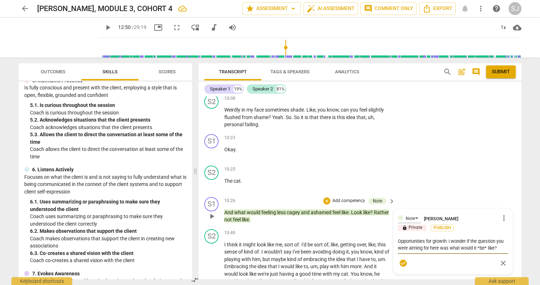
scroll to position [7, 0]
click at [423, 248] on textarea "Opportunities for growth: I wonder if the question you were aiming for here was…" at bounding box center [453, 244] width 110 height 14
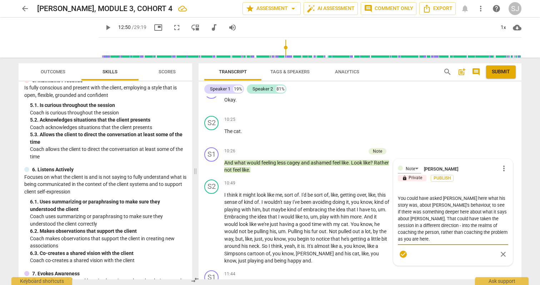
scroll to position [2345, 0]
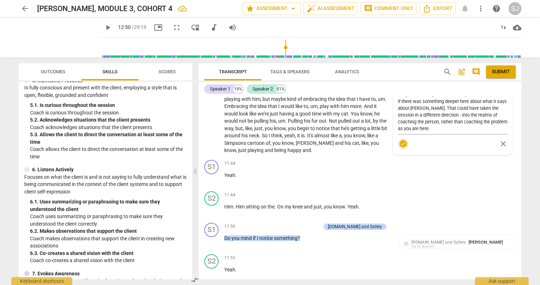
click at [401, 142] on span "check_circle" at bounding box center [403, 143] width 9 height 9
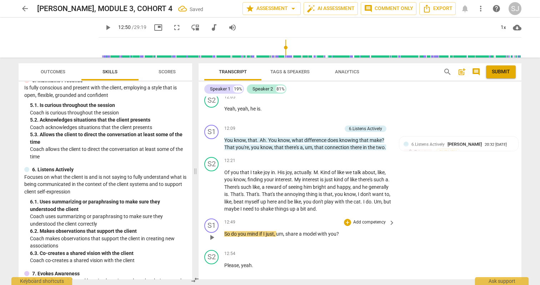
scroll to position [2606, 0]
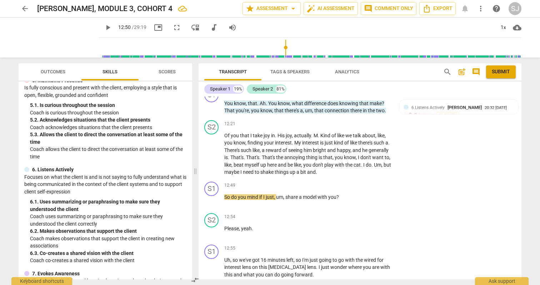
click at [112, 27] on span "play_arrow" at bounding box center [108, 27] width 9 height 9
click at [346, 247] on div "+" at bounding box center [347, 248] width 7 height 7
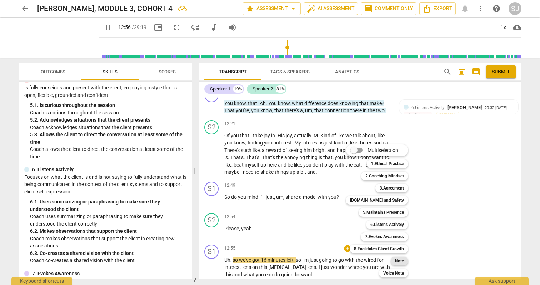
click at [400, 260] on b "Note" at bounding box center [399, 260] width 9 height 9
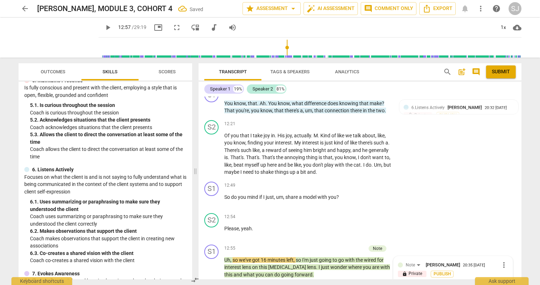
scroll to position [2706, 0]
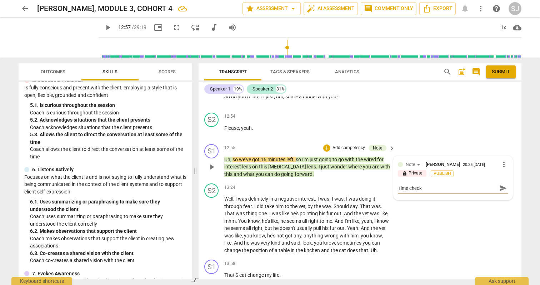
click at [502, 188] on span "send" at bounding box center [503, 188] width 8 height 8
click at [112, 27] on span "play_arrow" at bounding box center [108, 27] width 9 height 9
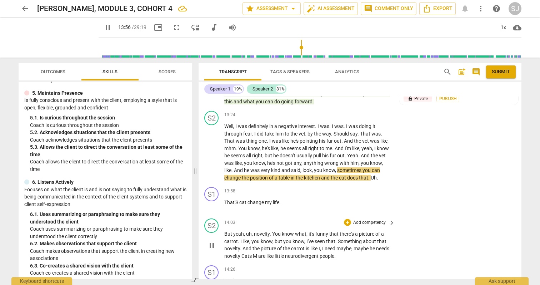
scroll to position [2805, 0]
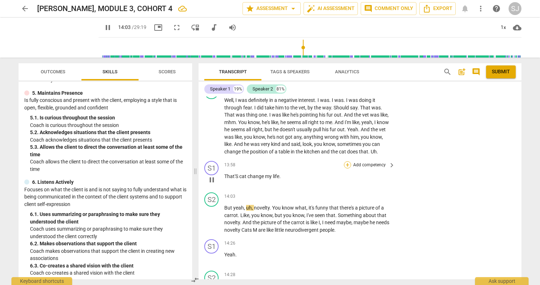
click at [347, 164] on div "+" at bounding box center [347, 164] width 7 height 7
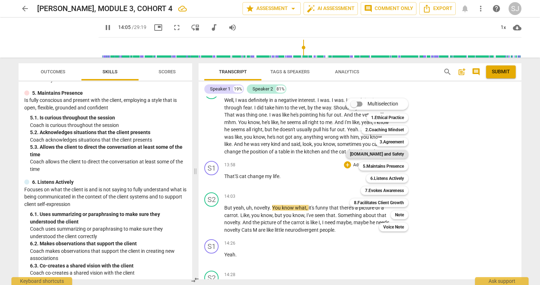
click at [381, 154] on b "[DOMAIN_NAME] and Safety" at bounding box center [377, 154] width 54 height 9
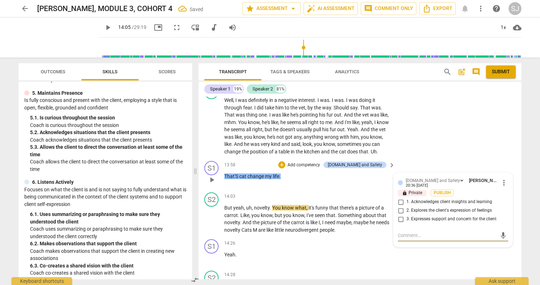
click at [400, 210] on input "2. Explores the client's expression of feelings" at bounding box center [400, 210] width 11 height 9
click at [496, 150] on div "S2 play_arrow pause 13:24 + Add competency keyboard_arrow_right Well , I was de…" at bounding box center [360, 120] width 323 height 76
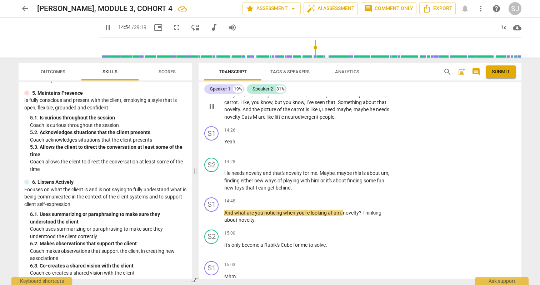
scroll to position [2954, 0]
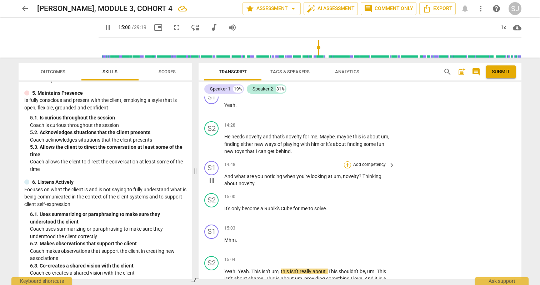
click at [347, 164] on div "+" at bounding box center [347, 164] width 7 height 7
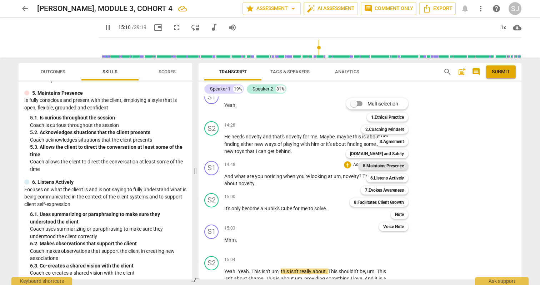
click at [400, 164] on b "5.Maintains Presence" at bounding box center [383, 165] width 41 height 9
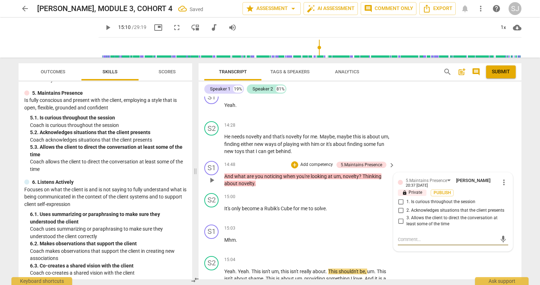
click at [432, 201] on span "1. Is curious throughout the session" at bounding box center [440, 202] width 69 height 6
click at [406, 201] on input "1. Is curious throughout the session" at bounding box center [400, 201] width 11 height 9
click at [508, 151] on div "S2 play_arrow pause 14:28 + Add competency keyboard_arrow_right He needs novelt…" at bounding box center [360, 138] width 323 height 40
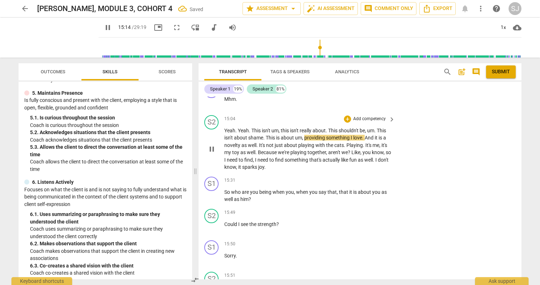
scroll to position [3090, 0]
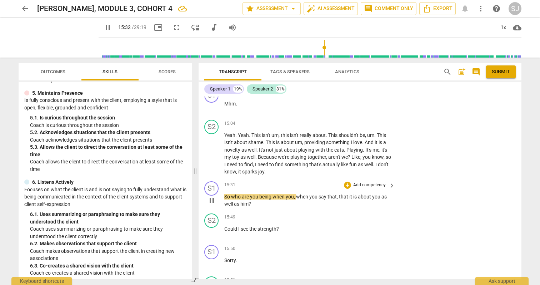
click at [212, 200] on span "pause" at bounding box center [211, 200] width 9 height 9
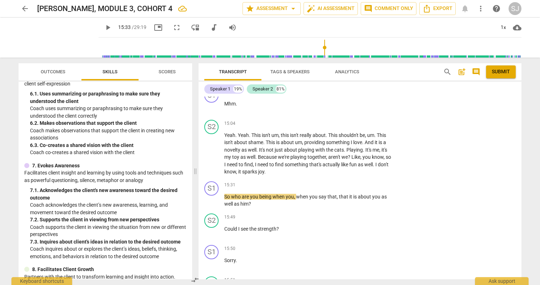
scroll to position [442, 0]
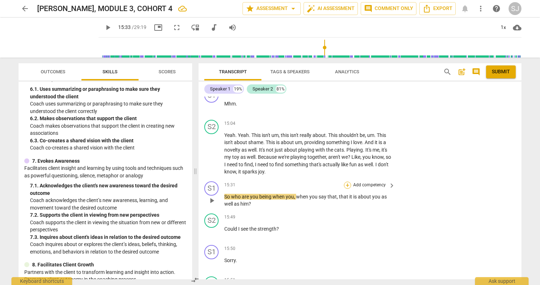
click at [347, 184] on div "+" at bounding box center [347, 184] width 7 height 7
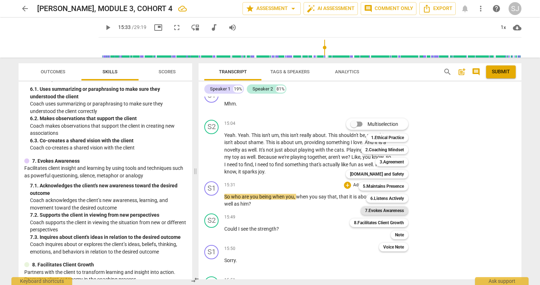
click at [378, 210] on b "7.Evokes Awareness" at bounding box center [384, 210] width 39 height 9
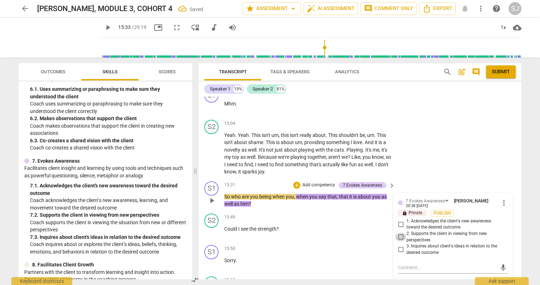
click at [400, 236] on input "2. Supports the client in viewing from new perspectives" at bounding box center [400, 236] width 11 height 9
click at [497, 172] on div "S2 play_arrow pause 15:04 + Add competency keyboard_arrow_right Yeah . Yeah . T…" at bounding box center [360, 147] width 323 height 61
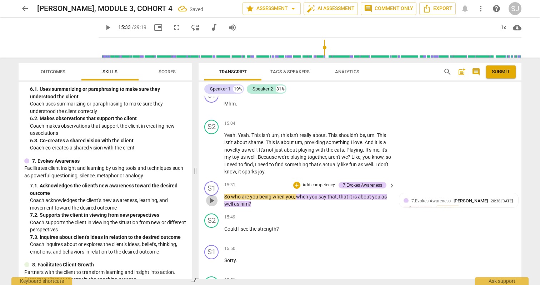
click at [212, 200] on span "play_arrow" at bounding box center [211, 200] width 9 height 9
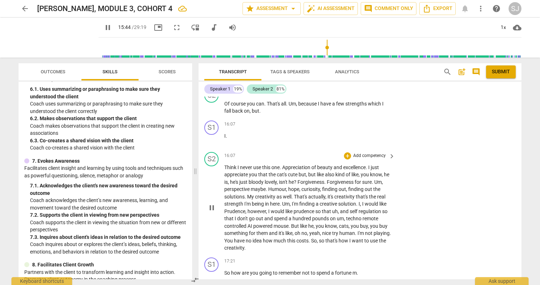
scroll to position [3300, 0]
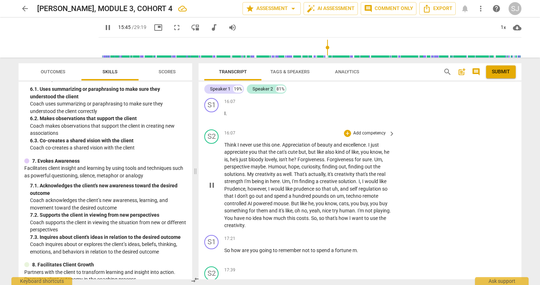
click at [287, 150] on span "cat's" at bounding box center [282, 152] width 11 height 6
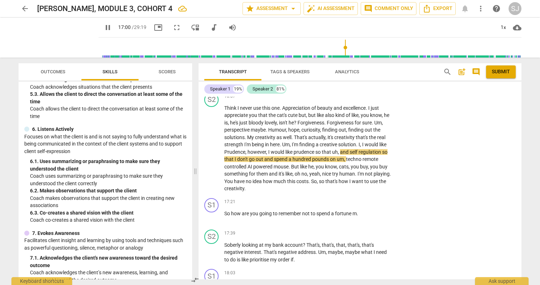
scroll to position [366, 0]
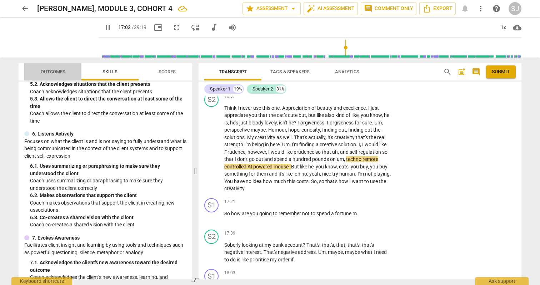
click at [57, 70] on span "Outcomes" at bounding box center [53, 71] width 25 height 5
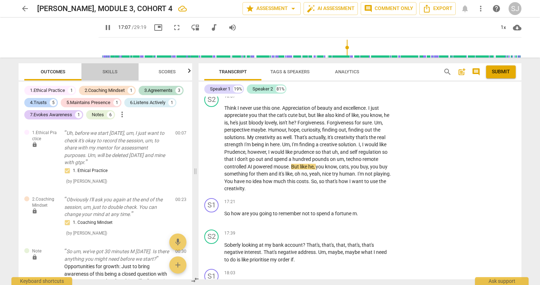
click at [106, 70] on span "Skills" at bounding box center [109, 71] width 15 height 5
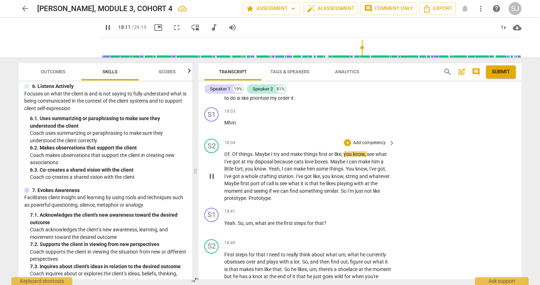
scroll to position [3503, 0]
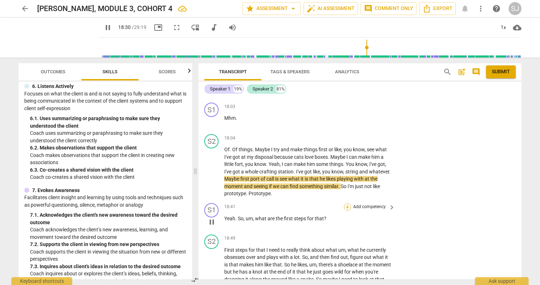
click at [347, 206] on div "+" at bounding box center [347, 206] width 7 height 7
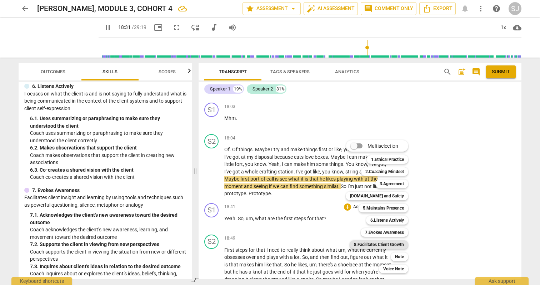
click at [390, 244] on b "8.Facilitates Client Growth" at bounding box center [379, 244] width 50 height 9
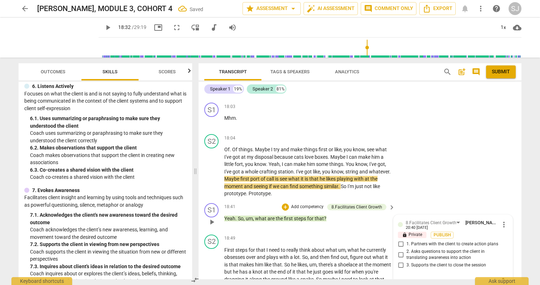
scroll to position [3508, 0]
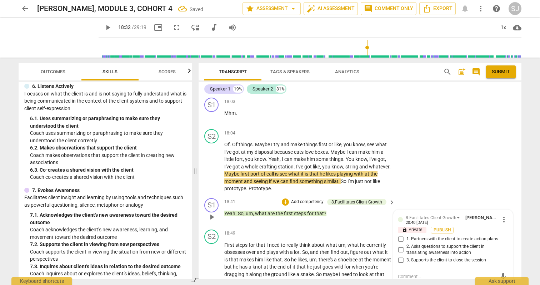
click at [399, 247] on input "2. Asks questions to support the client in translating awareness into action" at bounding box center [400, 249] width 11 height 9
drag, startPoint x: 479, startPoint y: 156, endPoint x: 480, endPoint y: 152, distance: 3.9
click at [479, 156] on div "S2 play_arrow pause 18:04 + Add competency keyboard_arrow_right Of . Of things …" at bounding box center [360, 160] width 323 height 69
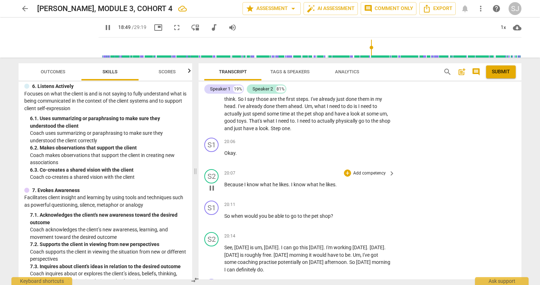
scroll to position [3712, 0]
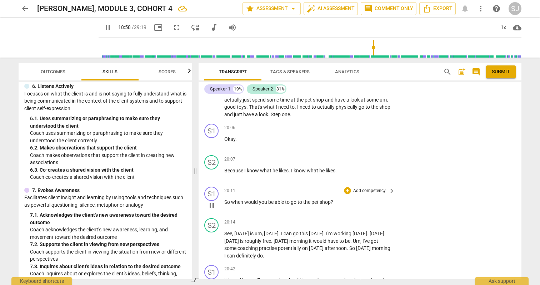
click at [211, 206] on span "pause" at bounding box center [211, 205] width 9 height 9
click at [347, 189] on div "+" at bounding box center [347, 190] width 7 height 7
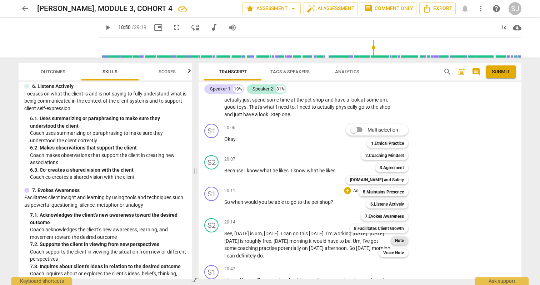
click at [402, 239] on b "Note" at bounding box center [399, 240] width 9 height 9
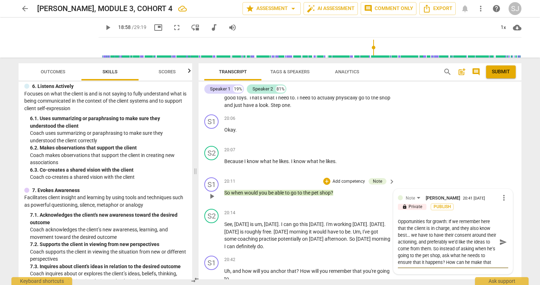
scroll to position [7, 0]
click at [501, 241] on span "send" at bounding box center [503, 242] width 8 height 8
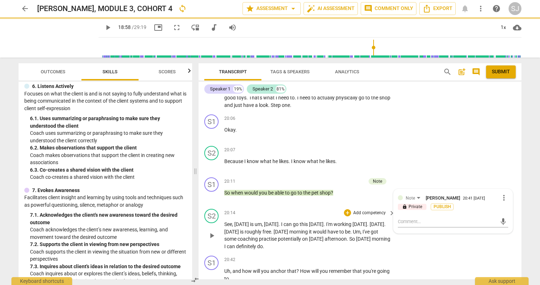
scroll to position [0, 0]
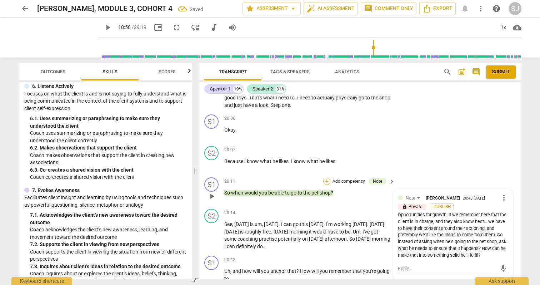
click at [323, 182] on div "+" at bounding box center [326, 180] width 7 height 7
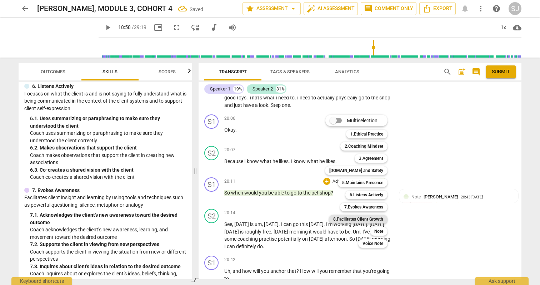
click at [377, 219] on b "8.Facilitates Client Growth" at bounding box center [358, 219] width 50 height 9
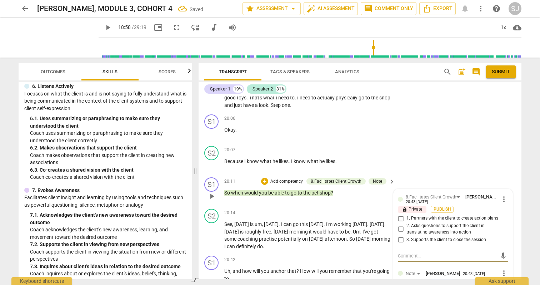
click at [439, 227] on span "2. Asks questions to support the client in translating awareness into action" at bounding box center [455, 228] width 99 height 12
click at [406, 227] on input "2. Asks questions to support the client in translating awareness into action" at bounding box center [400, 229] width 11 height 9
click at [526, 193] on div "Transcript Tags & Speakers Analytics search post_add comment Submit Speaker 1 1…" at bounding box center [361, 170] width 331 height 227
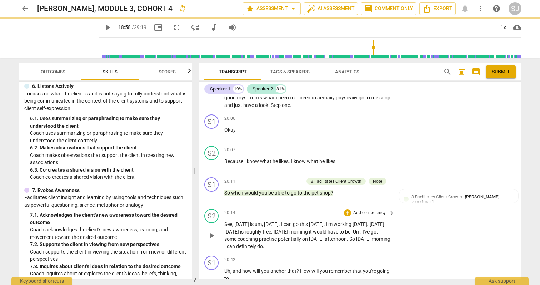
scroll to position [3757, 0]
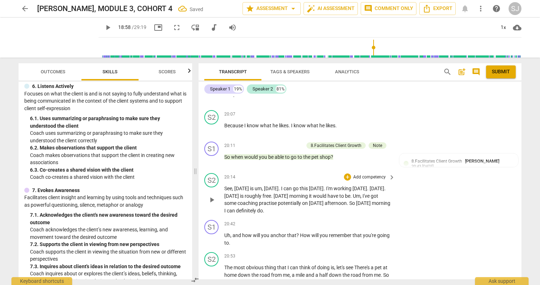
click at [267, 185] on span "[DATE]" at bounding box center [271, 188] width 15 height 6
click at [272, 188] on span "[DATE]" at bounding box center [271, 188] width 15 height 6
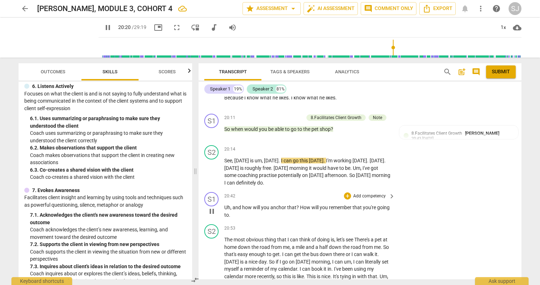
scroll to position [3789, 0]
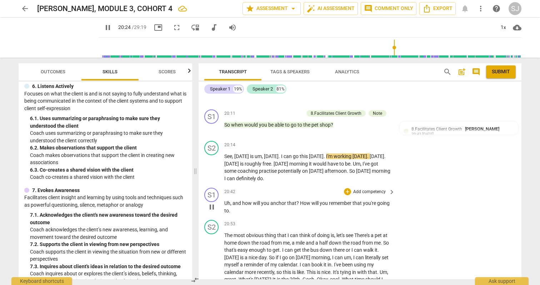
click at [212, 207] on span "pause" at bounding box center [211, 206] width 9 height 9
click at [346, 191] on div "+" at bounding box center [347, 191] width 7 height 7
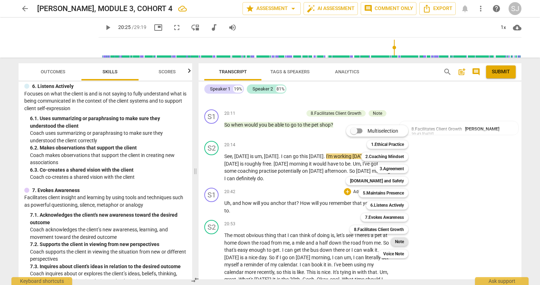
click at [403, 239] on b "Note" at bounding box center [399, 241] width 9 height 9
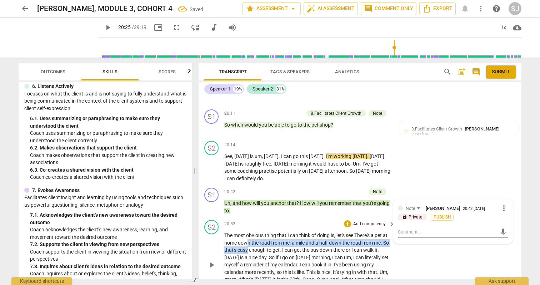
click at [254, 246] on p "The most obvious thing that I can think of doing is , let's see There's a pet a…" at bounding box center [307, 264] width 167 height 66
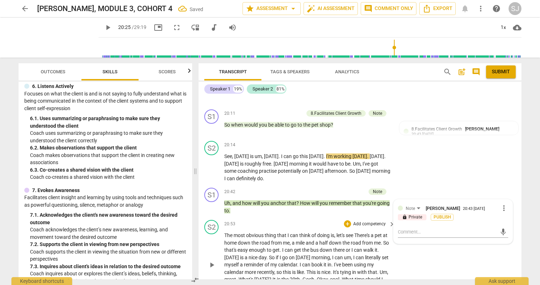
click at [272, 253] on p "The most obvious thing that I can think of doing is , let's see There's a pet a…" at bounding box center [307, 264] width 167 height 66
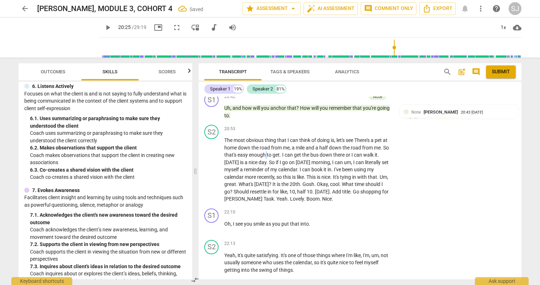
scroll to position [3920, 0]
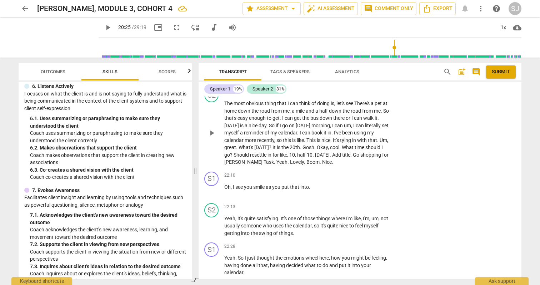
click at [292, 139] on span "this" at bounding box center [287, 140] width 9 height 6
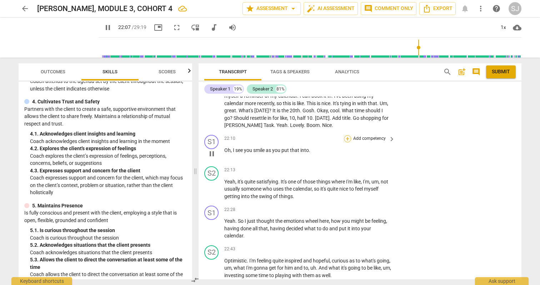
scroll to position [3971, 0]
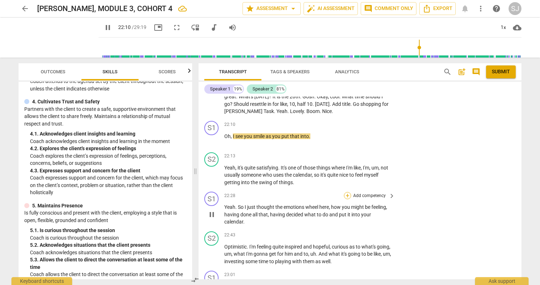
click at [347, 194] on div "+" at bounding box center [347, 195] width 7 height 7
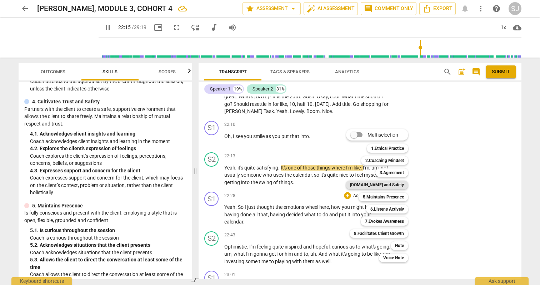
click at [383, 184] on b "[DOMAIN_NAME] and Safety" at bounding box center [377, 184] width 54 height 9
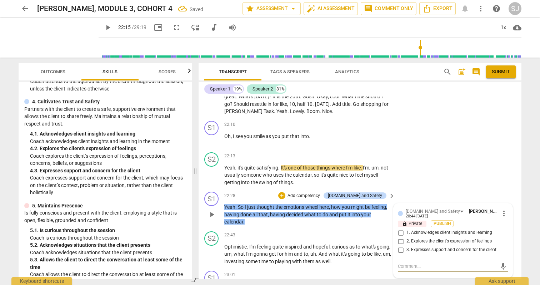
click at [400, 232] on input "1. Acknowledges client insights and learning" at bounding box center [400, 232] width 11 height 9
click at [497, 169] on div "S2 play_arrow pause 22:13 + Add competency keyboard_arrow_right Yeah , it's qui…" at bounding box center [360, 169] width 323 height 40
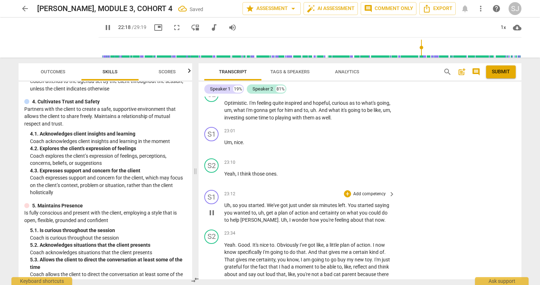
scroll to position [4119, 0]
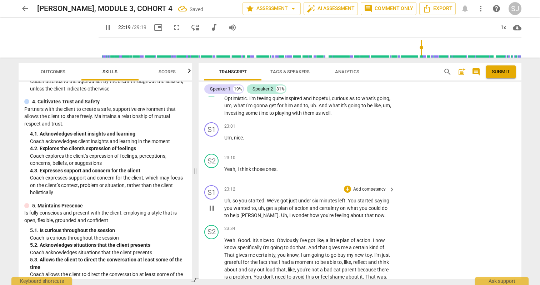
click at [293, 203] on span "just" at bounding box center [293, 200] width 9 height 6
click at [347, 187] on div "+" at bounding box center [347, 188] width 7 height 7
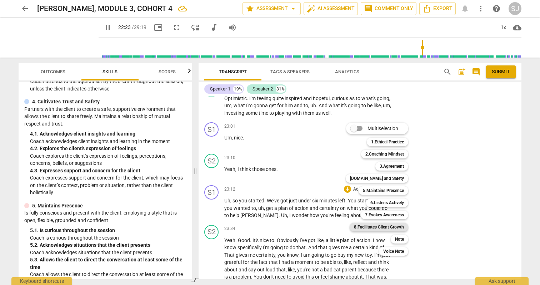
click at [388, 225] on b "8.Facilitates Client Growth" at bounding box center [379, 226] width 50 height 9
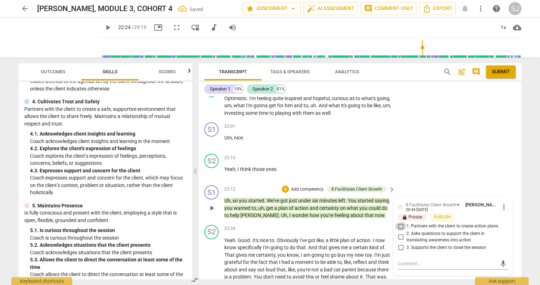
click at [399, 226] on input "1. Partners with the client to create action plans" at bounding box center [400, 226] width 11 height 9
click at [496, 166] on div "S2 play_arrow pause 23:10 + Add competency keyboard_arrow_right Yeah , I think …" at bounding box center [360, 166] width 323 height 31
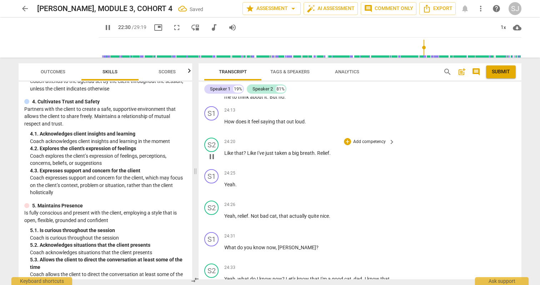
scroll to position [4326, 0]
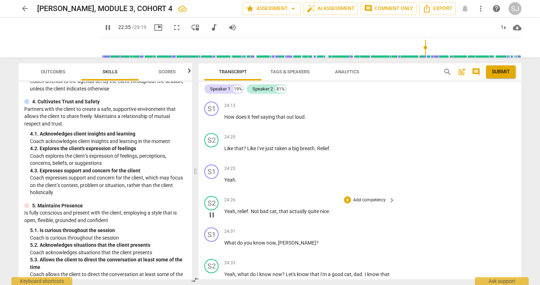
click at [244, 210] on span "relief" at bounding box center [242, 211] width 11 height 6
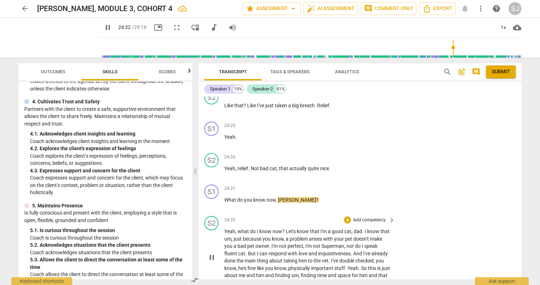
scroll to position [4385, 0]
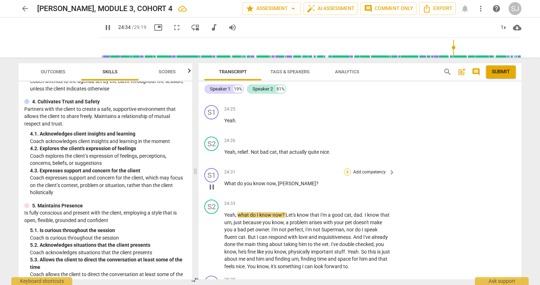
click at [346, 172] on div "+" at bounding box center [347, 171] width 7 height 7
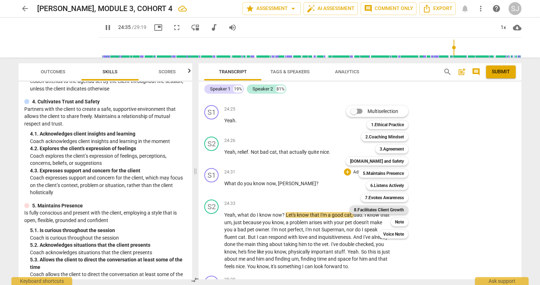
click at [399, 211] on b "8.Facilitates Client Growth" at bounding box center [379, 209] width 50 height 9
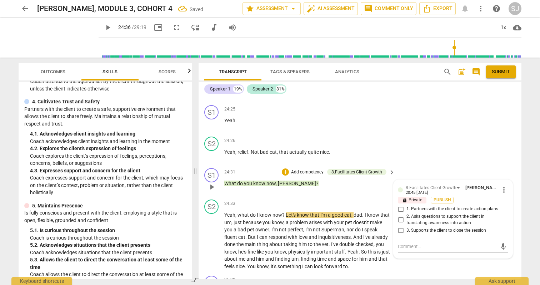
click at [414, 228] on span "3. Supports the client to close the session" at bounding box center [446, 230] width 80 height 6
click at [406, 228] on input "3. Supports the client to close the session" at bounding box center [400, 230] width 11 height 9
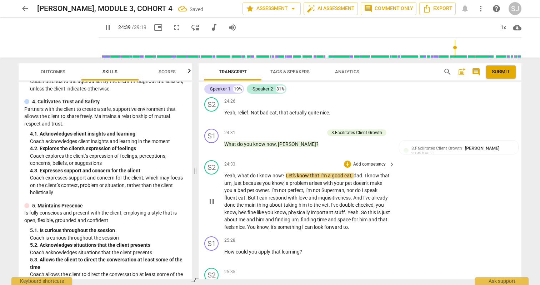
scroll to position [4499, 0]
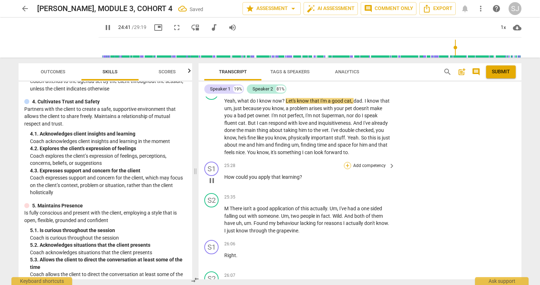
click at [348, 164] on div "+" at bounding box center [347, 165] width 7 height 7
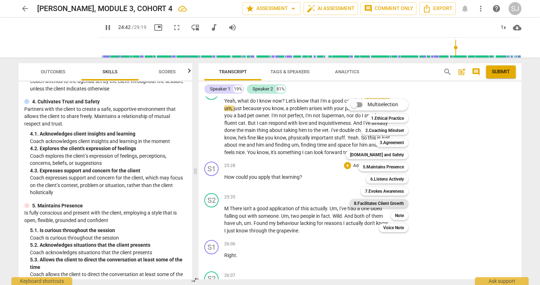
click at [402, 201] on b "8.Facilitates Client Growth" at bounding box center [379, 203] width 50 height 9
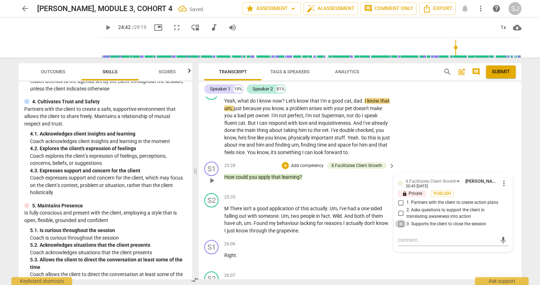
click at [401, 224] on input "3. Supports the client to close the session" at bounding box center [400, 223] width 11 height 9
click at [528, 218] on div "arrow_back [PERSON_NAME], MODULE 3, COHORT 4 Saved star Assessment arrow_drop_d…" at bounding box center [270, 142] width 540 height 285
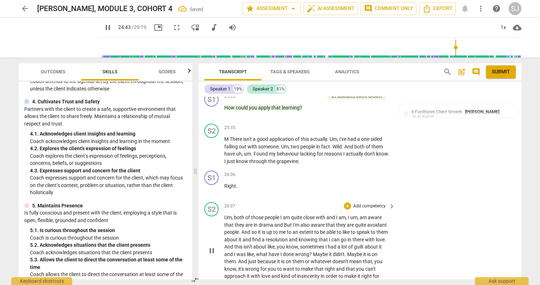
scroll to position [4573, 0]
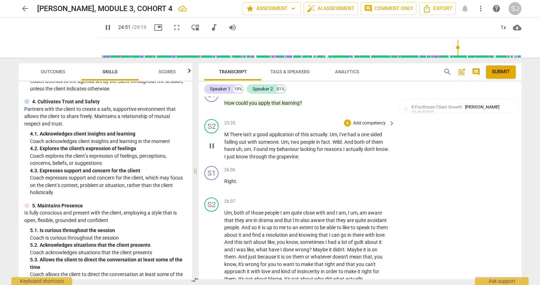
click at [236, 134] on span "There" at bounding box center [237, 134] width 14 height 6
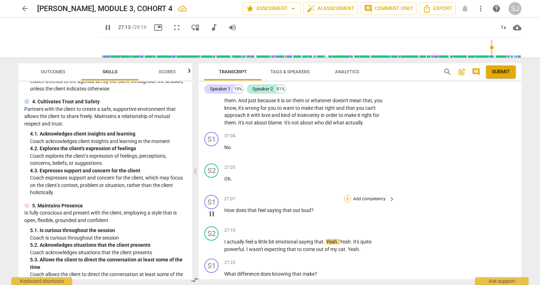
scroll to position [4734, 0]
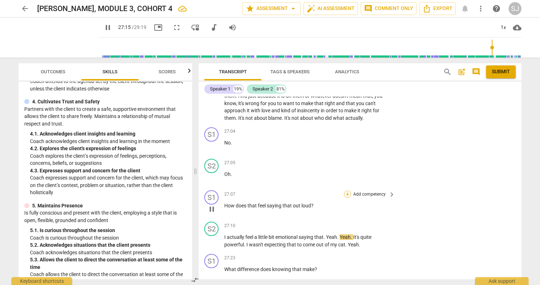
click at [345, 193] on div "+" at bounding box center [347, 193] width 7 height 7
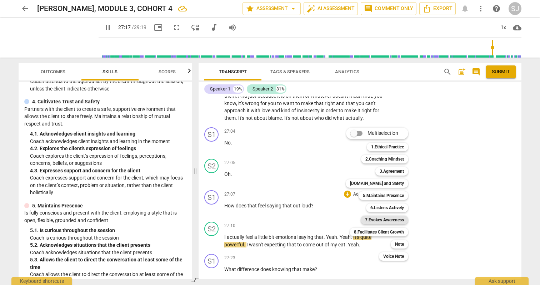
click at [382, 221] on b "7.Evokes Awareness" at bounding box center [384, 219] width 39 height 9
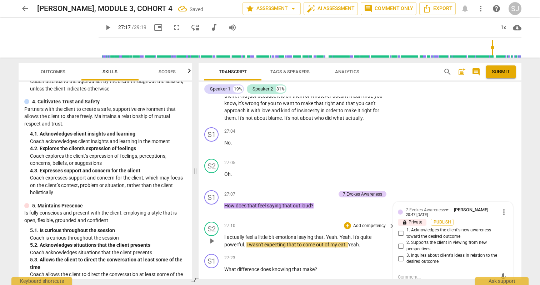
scroll to position [4771, 0]
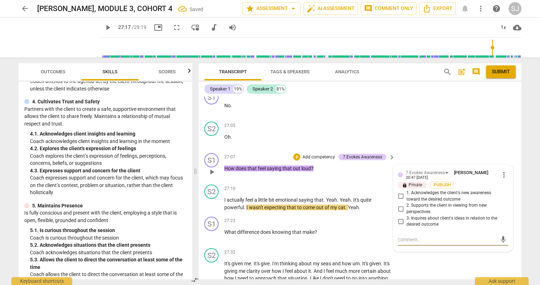
click at [453, 204] on span "2. Supports the client in viewing from new perspectives" at bounding box center [455, 208] width 99 height 12
click at [406, 204] on input "2. Supports the client in viewing from new perspectives" at bounding box center [400, 208] width 11 height 9
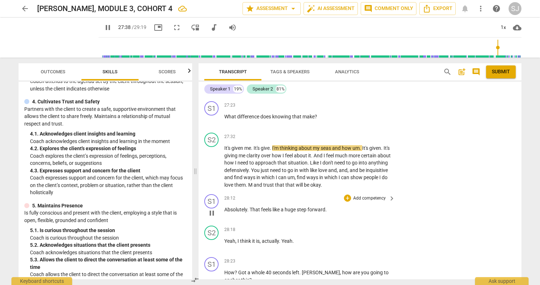
scroll to position [4891, 0]
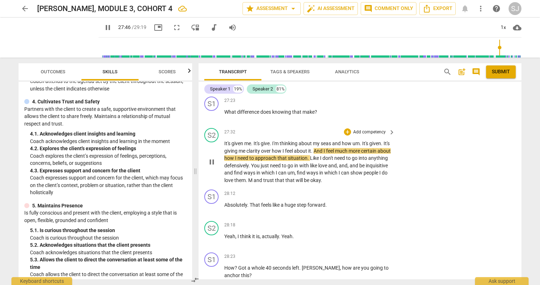
click at [212, 161] on span "pause" at bounding box center [211, 161] width 9 height 9
click at [54, 71] on span "Outcomes" at bounding box center [53, 71] width 25 height 5
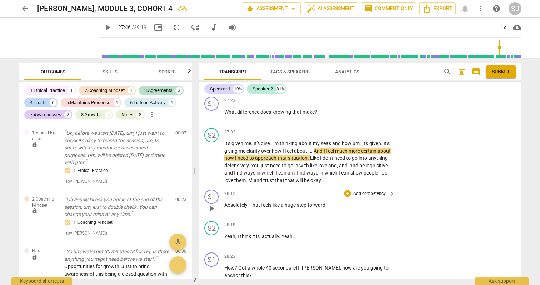
click at [439, 198] on div "S1 play_arrow pause 28:12 + Add competency keyboard_arrow_right Absolutely . Th…" at bounding box center [360, 201] width 323 height 31
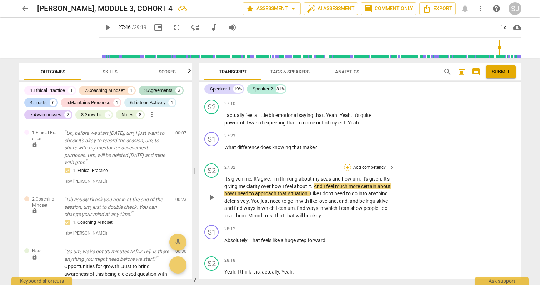
click at [346, 167] on div "+" at bounding box center [347, 167] width 7 height 7
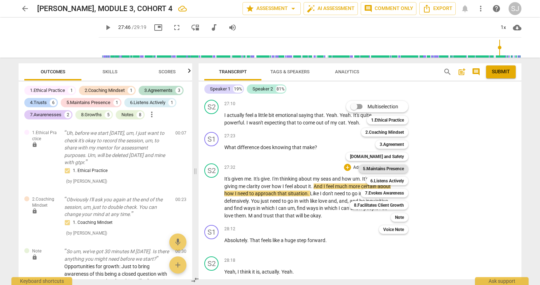
click at [393, 170] on b "5.Maintains Presence" at bounding box center [383, 168] width 41 height 9
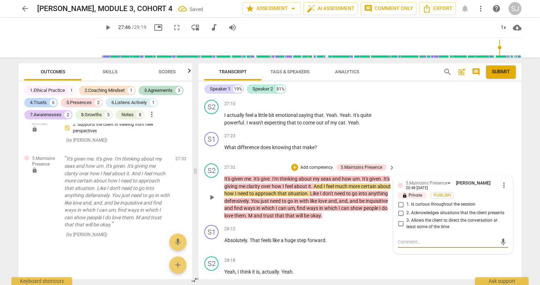
scroll to position [1492, 0]
click at [400, 224] on input "3. Allows the client to direct the conversation at least some of the time" at bounding box center [400, 223] width 11 height 9
click at [497, 132] on div "S1 play_arrow pause 27:23 + Add competency keyboard_arrow_right What difference…" at bounding box center [360, 144] width 323 height 31
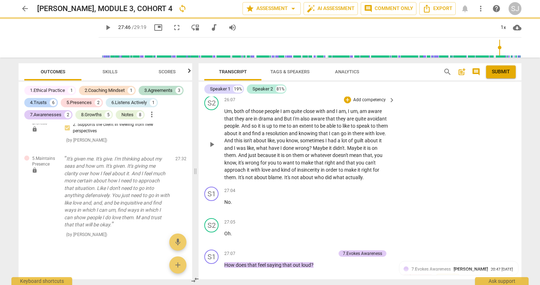
scroll to position [4670, 0]
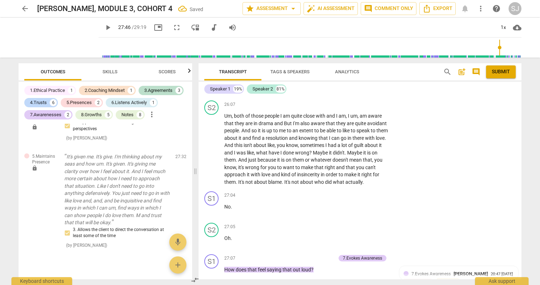
click at [100, 74] on span "Skills" at bounding box center [110, 72] width 32 height 10
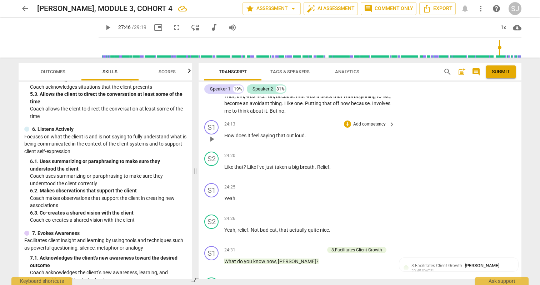
scroll to position [4274, 0]
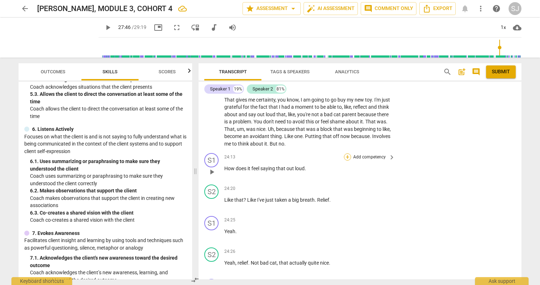
click at [346, 157] on div "+" at bounding box center [347, 156] width 7 height 7
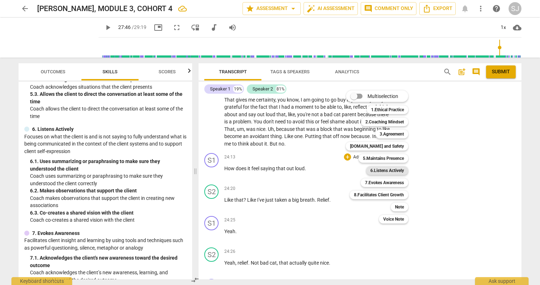
click at [394, 170] on b "6.Listens Actively" at bounding box center [387, 170] width 34 height 9
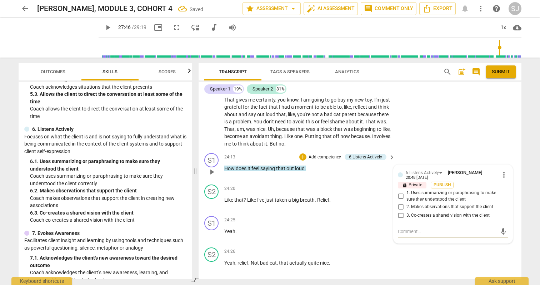
click at [418, 206] on span "2. Makes observations that support the client" at bounding box center [449, 207] width 87 height 6
click at [406, 206] on input "2. Makes observations that support the client" at bounding box center [400, 206] width 11 height 9
click at [513, 158] on div "S1 play_arrow pause 24:13 + Add competency 6.Listens Actively keyboard_arrow_ri…" at bounding box center [360, 165] width 323 height 31
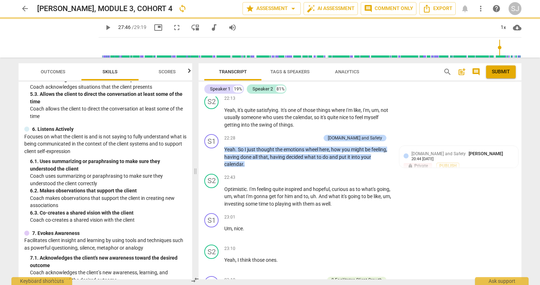
scroll to position [3955, 0]
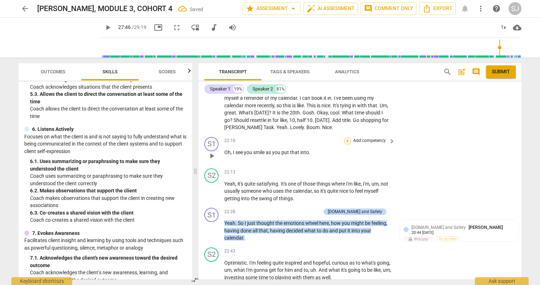
click at [347, 140] on div "+" at bounding box center [347, 140] width 7 height 7
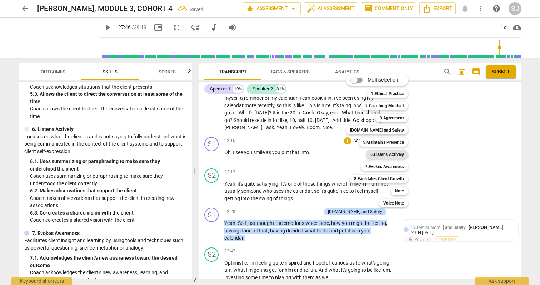
click at [384, 156] on b "6.Listens Actively" at bounding box center [387, 154] width 34 height 9
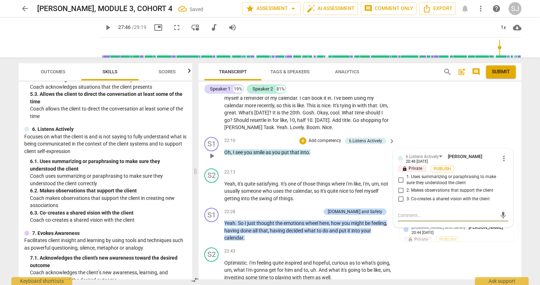
click at [441, 189] on span "2. Makes observations that support the client" at bounding box center [449, 190] width 87 height 6
click at [406, 189] on input "2. Makes observations that support the client" at bounding box center [400, 190] width 11 height 9
click at [523, 136] on div "Transcript Tags & Speakers Analytics search post_add comment Submit Speaker 1 1…" at bounding box center [361, 170] width 331 height 227
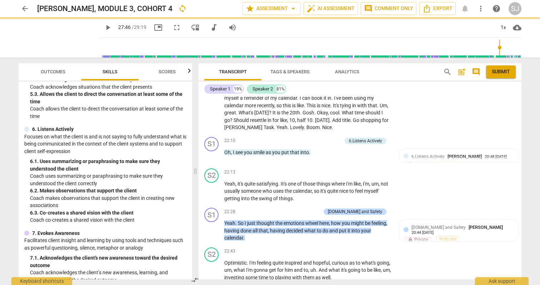
scroll to position [3882, 0]
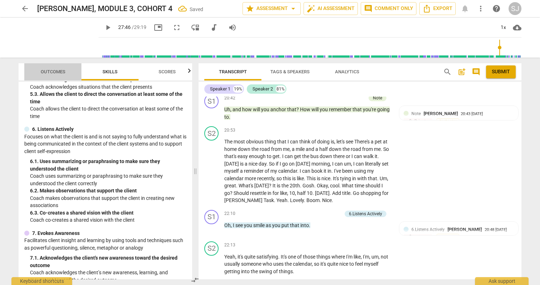
click at [54, 70] on span "Outcomes" at bounding box center [53, 71] width 25 height 5
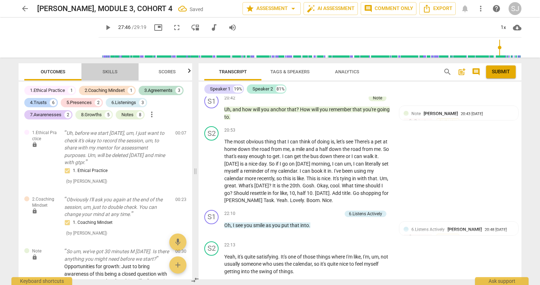
click at [104, 70] on span "Skills" at bounding box center [109, 71] width 15 height 5
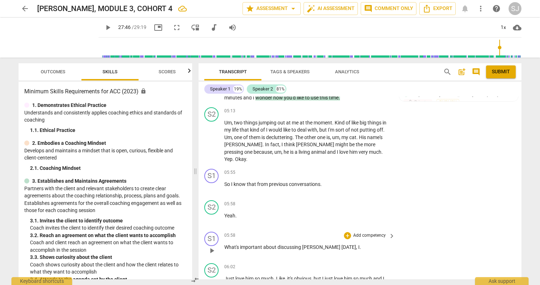
scroll to position [1413, 0]
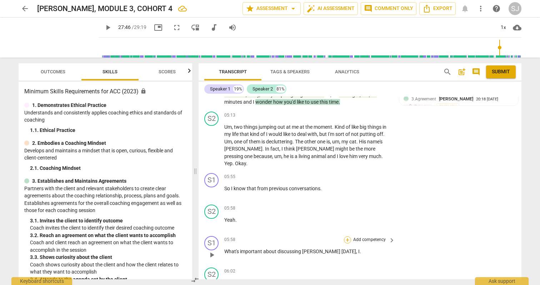
click at [347, 236] on div "+" at bounding box center [347, 239] width 7 height 7
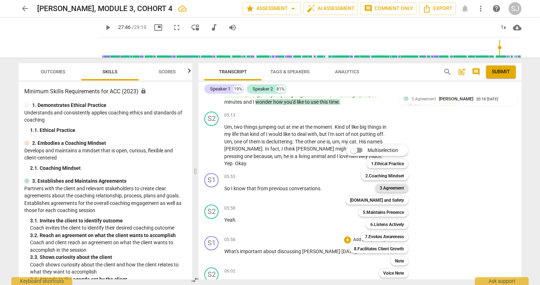
click at [395, 185] on b "3.Agreement" at bounding box center [392, 188] width 24 height 9
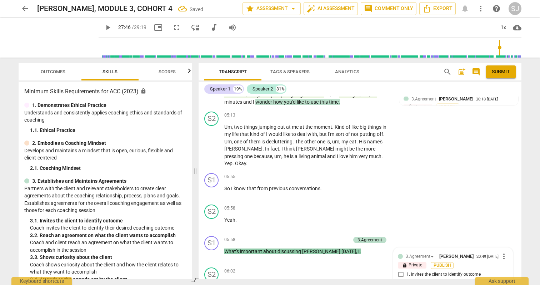
scroll to position [1541, 0]
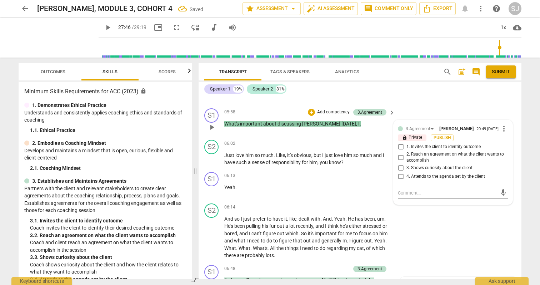
click at [409, 165] on span "3. Shows curiosity about the client" at bounding box center [439, 168] width 66 height 6
click at [406, 164] on input "3. Shows curiosity about the client" at bounding box center [400, 168] width 11 height 9
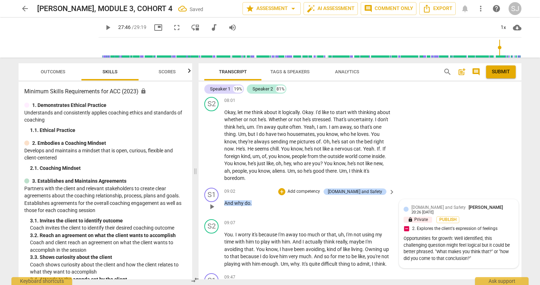
scroll to position [1854, 0]
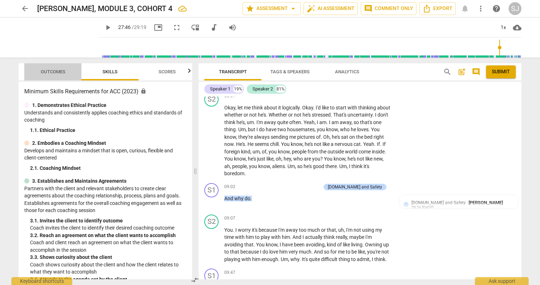
click at [54, 71] on span "Outcomes" at bounding box center [53, 71] width 25 height 5
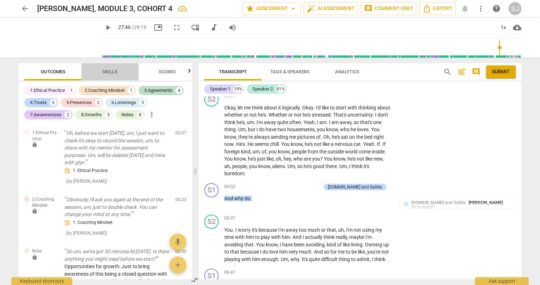
click at [110, 72] on span "Skills" at bounding box center [109, 71] width 15 height 5
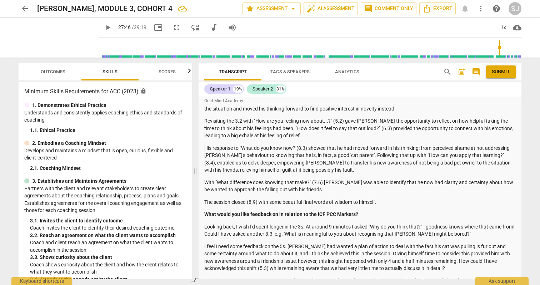
scroll to position [0, 0]
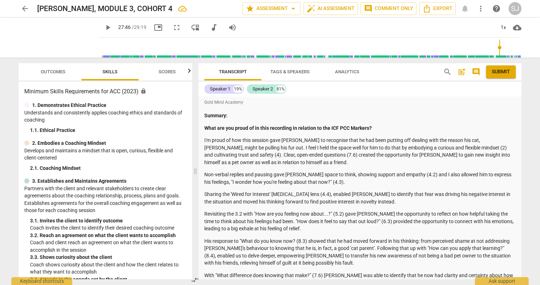
drag, startPoint x: 308, startPoint y: 200, endPoint x: 203, endPoint y: 114, distance: 135.5
click at [203, 114] on div "Gold Mind Academy Summary: What are you proud of in this recording in relation …" at bounding box center [360, 253] width 323 height 314
copy div "Summary: What are you proud of in this recording in relation to the ICF PCC Mar…"
click at [461, 71] on span "post_add" at bounding box center [461, 71] width 9 height 9
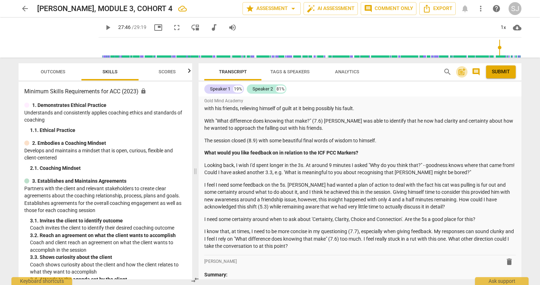
click at [462, 71] on span "post_add" at bounding box center [461, 71] width 9 height 9
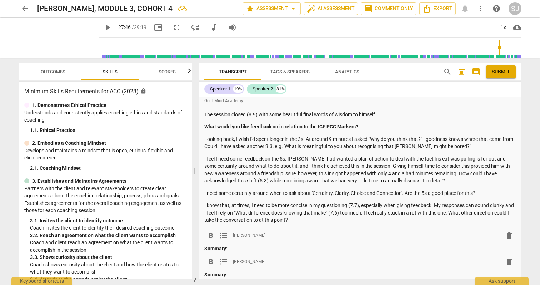
scroll to position [235, 0]
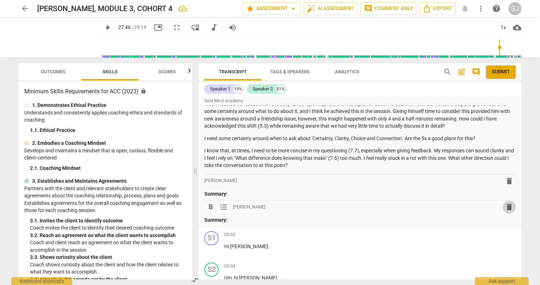
click at [509, 206] on span "delete" at bounding box center [509, 206] width 9 height 9
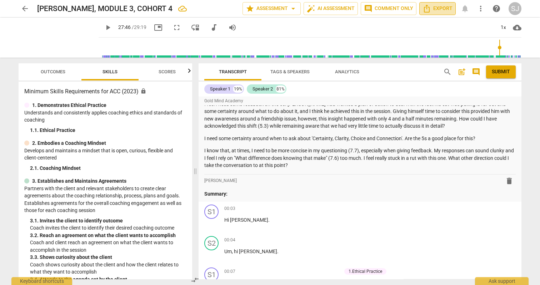
click at [437, 7] on span "Export" at bounding box center [437, 8] width 30 height 9
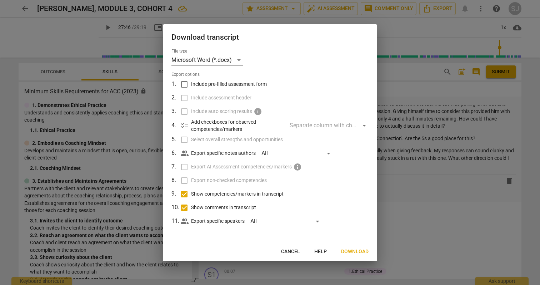
click at [356, 249] on span "Download" at bounding box center [354, 251] width 27 height 7
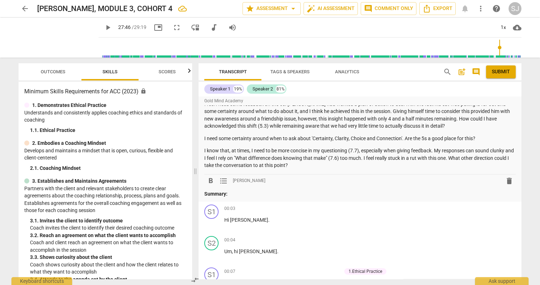
click at [235, 193] on p "Summary:" at bounding box center [359, 193] width 311 height 7
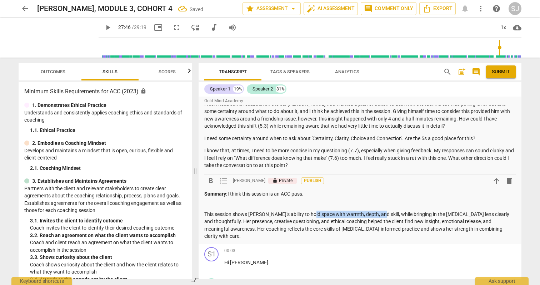
drag, startPoint x: 374, startPoint y: 212, endPoint x: 310, endPoint y: 214, distance: 63.9
click at [310, 214] on p "This session shows [PERSON_NAME]’s ability to hold space with warmth, depth, an…" at bounding box center [359, 224] width 311 height 29
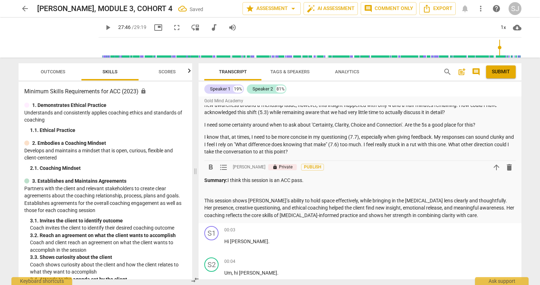
scroll to position [249, 0]
click at [320, 206] on p "This session shows [PERSON_NAME]’s ability to hold space effectively, while bri…" at bounding box center [359, 207] width 311 height 22
click at [341, 206] on p "This session shows [PERSON_NAME]’s ability to hold space effectively, while bri…" at bounding box center [359, 207] width 311 height 22
drag, startPoint x: 337, startPoint y: 206, endPoint x: 317, endPoint y: 207, distance: 20.4
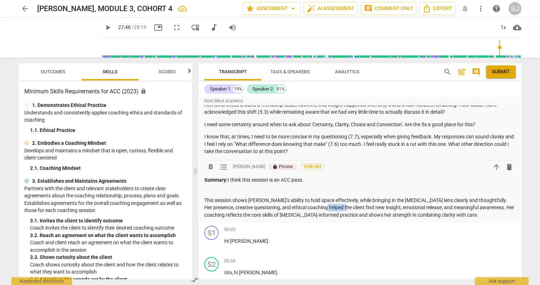
click at [317, 207] on p "This session shows [PERSON_NAME]’s ability to hold space effectively, while bri…" at bounding box center [359, 207] width 311 height 22
click at [433, 206] on p "This session shows [PERSON_NAME]’s ability to hold space effectively, while bri…" at bounding box center [359, 207] width 311 height 22
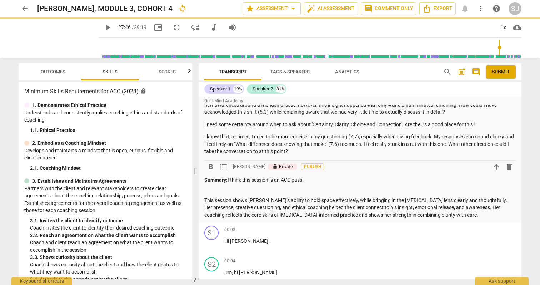
click at [428, 213] on p "This session shows [PERSON_NAME]’s ability to hold space effectively, while bri…" at bounding box center [359, 207] width 311 height 22
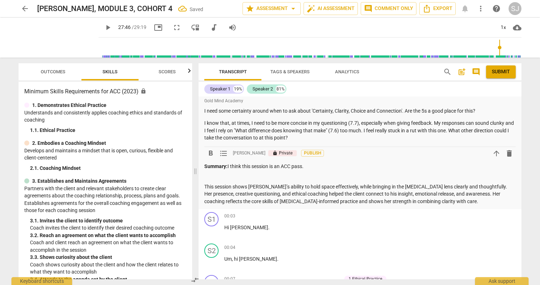
scroll to position [267, 0]
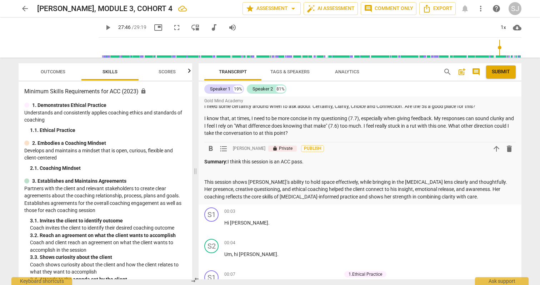
click at [206, 180] on p "This session shows [PERSON_NAME]’s ability to hold space effectively, while bri…" at bounding box center [359, 189] width 311 height 22
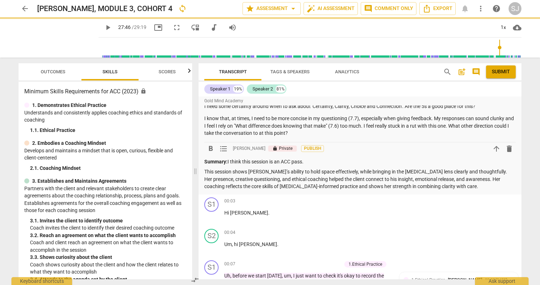
click at [418, 187] on p "This session shows [PERSON_NAME]’s ability to hold space effectively, while bri…" at bounding box center [359, 179] width 311 height 22
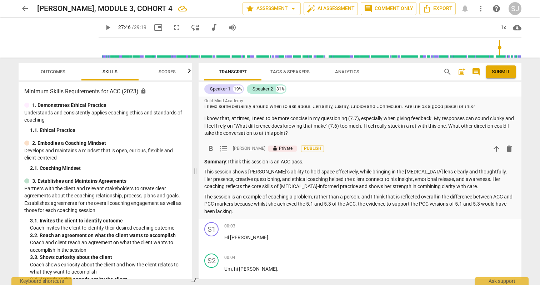
scroll to position [262, 0]
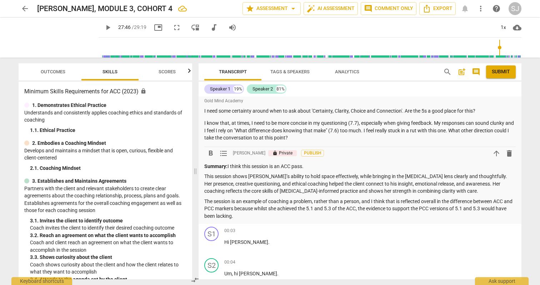
click at [314, 208] on p "The session is an example of coaching a problem, rather than a person, and I th…" at bounding box center [359, 208] width 311 height 22
click at [358, 207] on p "The session is an example of coaching a problem, rather than a person, and I th…" at bounding box center [359, 208] width 311 height 22
click at [263, 215] on p "The session is an example of coaching a problem, rather than a person, and I th…" at bounding box center [359, 208] width 311 height 22
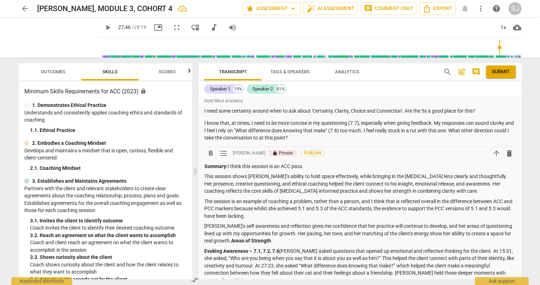
scroll to position [340, 0]
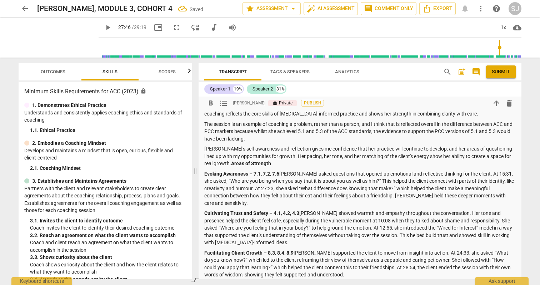
click at [231, 164] on strong "Areas of Strength" at bounding box center [251, 163] width 40 height 6
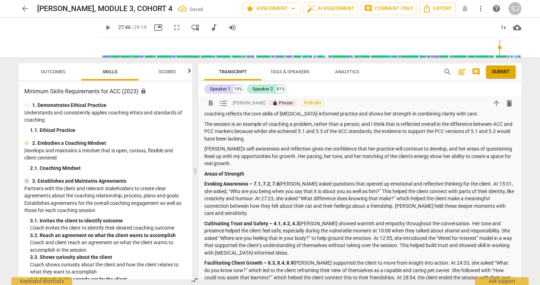
scroll to position [468, 0]
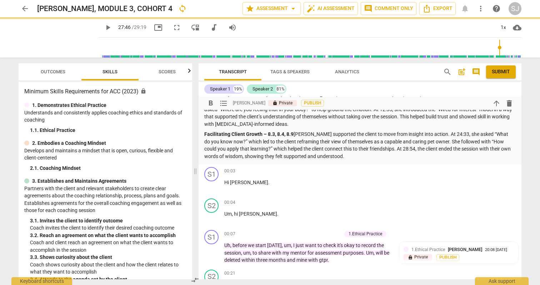
click at [334, 157] on p "Facilitating Client Growth – 8.3, 8.4, 8.9 [PERSON_NAME] supported the client t…" at bounding box center [359, 144] width 311 height 29
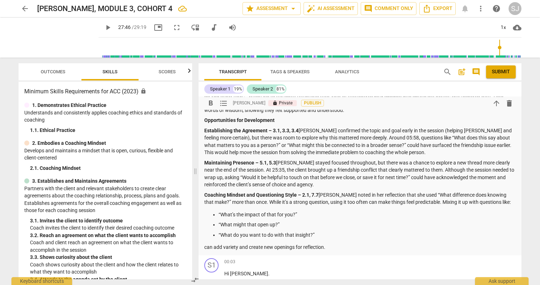
scroll to position [519, 0]
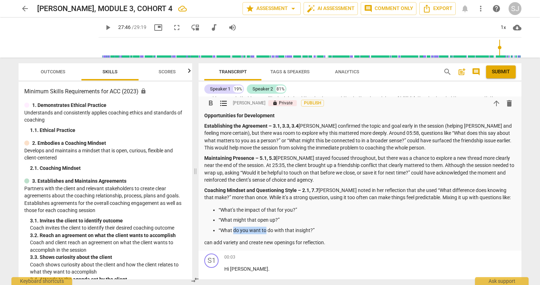
drag, startPoint x: 266, startPoint y: 231, endPoint x: 234, endPoint y: 229, distance: 31.5
click at [234, 229] on p "“What do you want to do with that insight?”" at bounding box center [367, 229] width 297 height 7
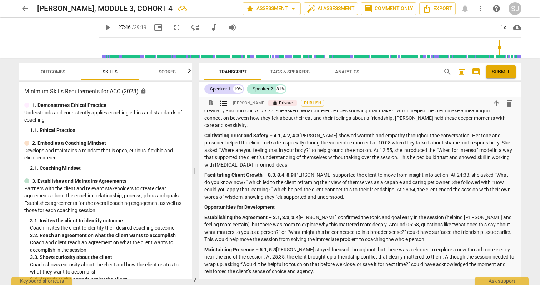
scroll to position [460, 0]
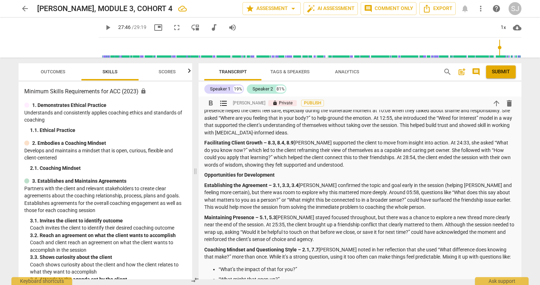
click at [397, 206] on p "Establishing the Agreement – 3.1, 3.3, 3.4 [PERSON_NAME] confirmed the topic an…" at bounding box center [359, 195] width 311 height 29
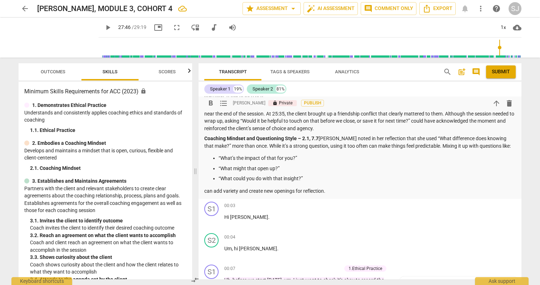
scroll to position [573, 0]
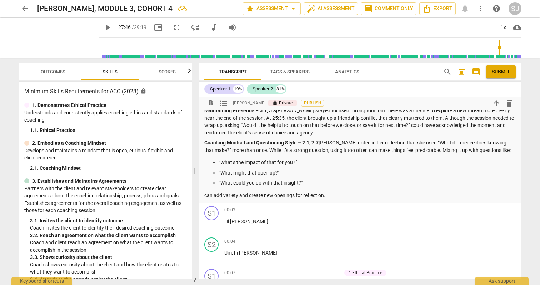
click at [337, 195] on p "can add variety and create new openings for reflection." at bounding box center [359, 194] width 311 height 7
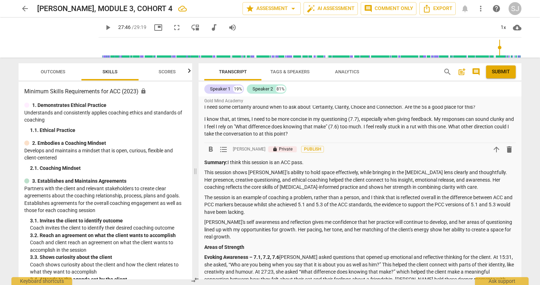
scroll to position [262, 0]
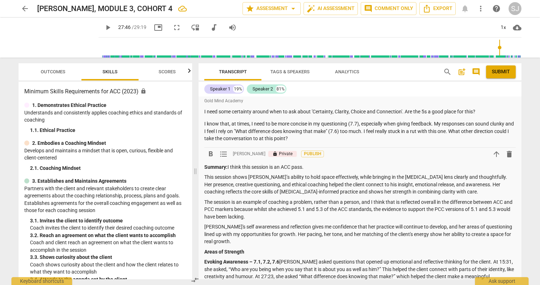
click at [503, 72] on span "Submit" at bounding box center [501, 71] width 18 height 7
